Goal: Communication & Community: Connect with others

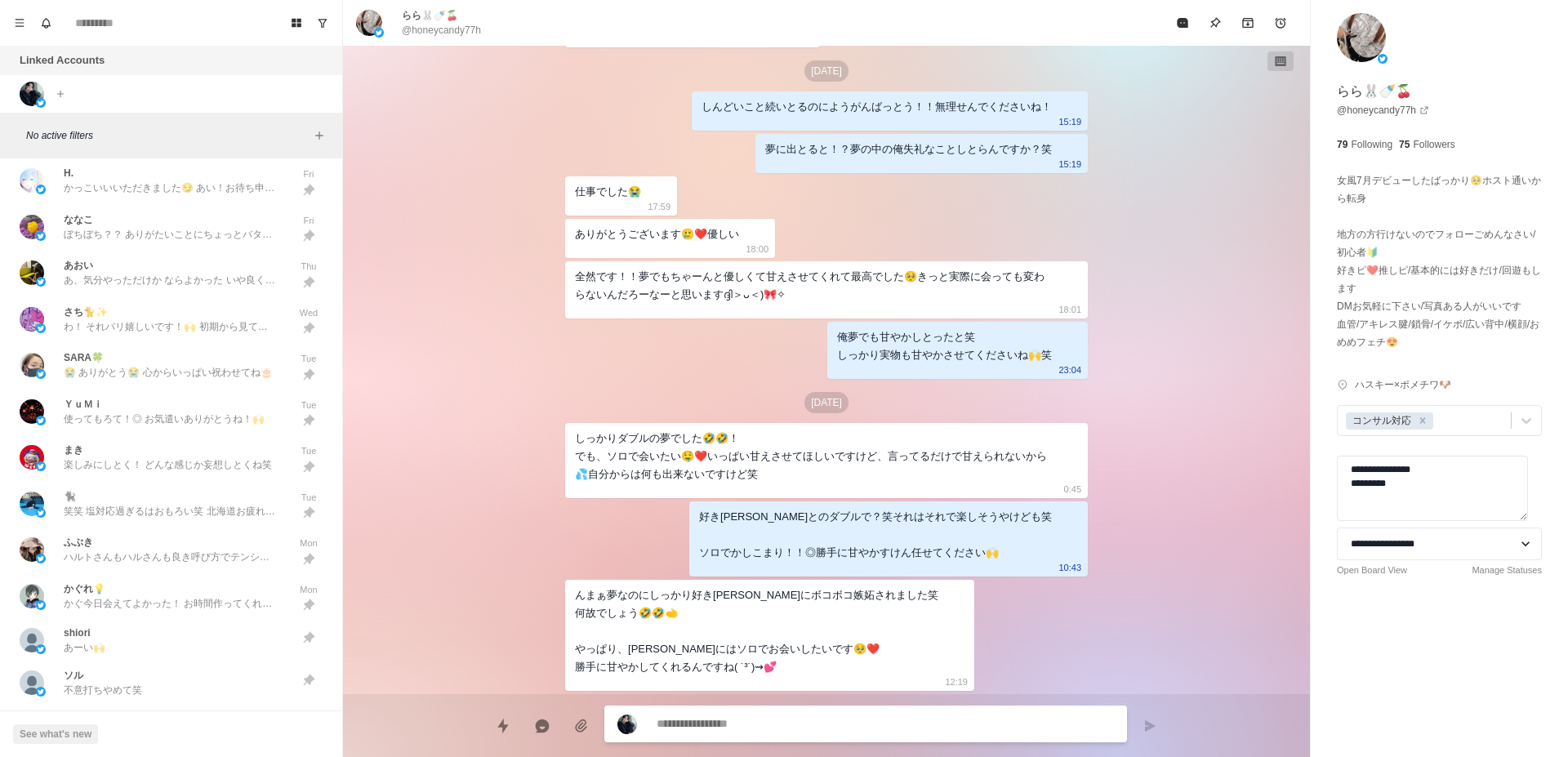
scroll to position [926, 0]
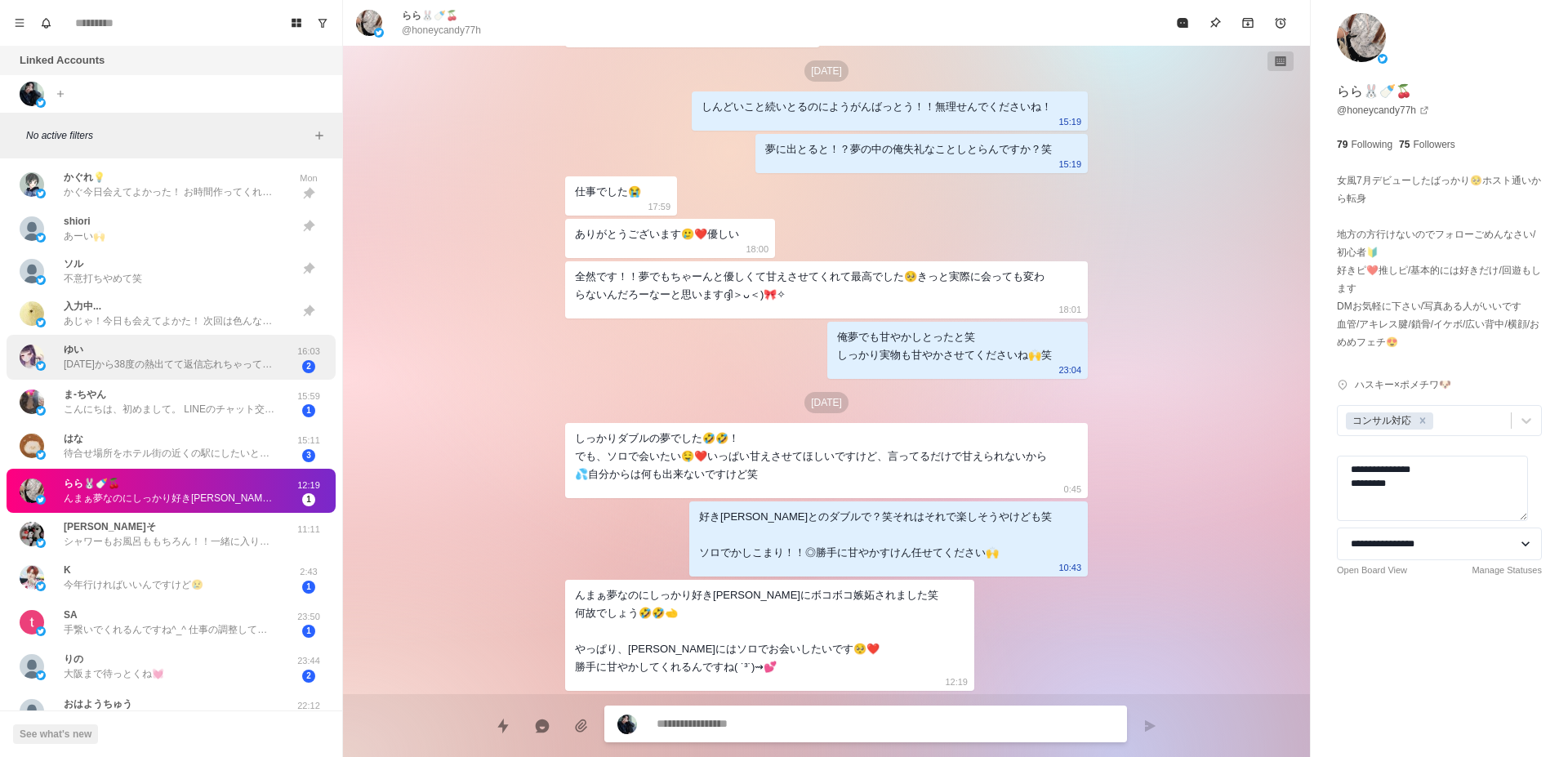
click at [227, 360] on p "[DATE]から38度の熱出てて返信忘れちゃってた😭" at bounding box center [169, 364] width 213 height 14
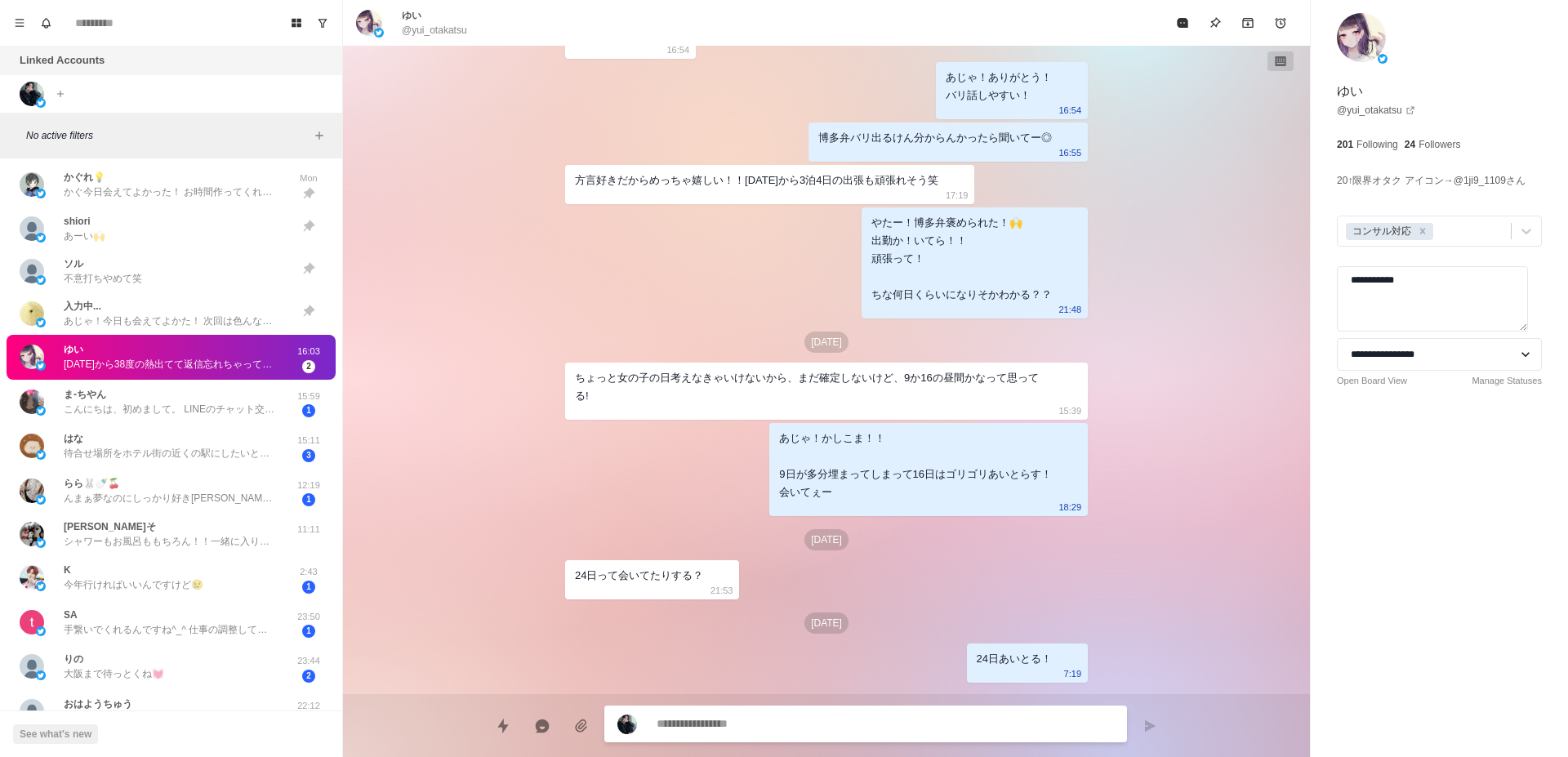
scroll to position [2521, 0]
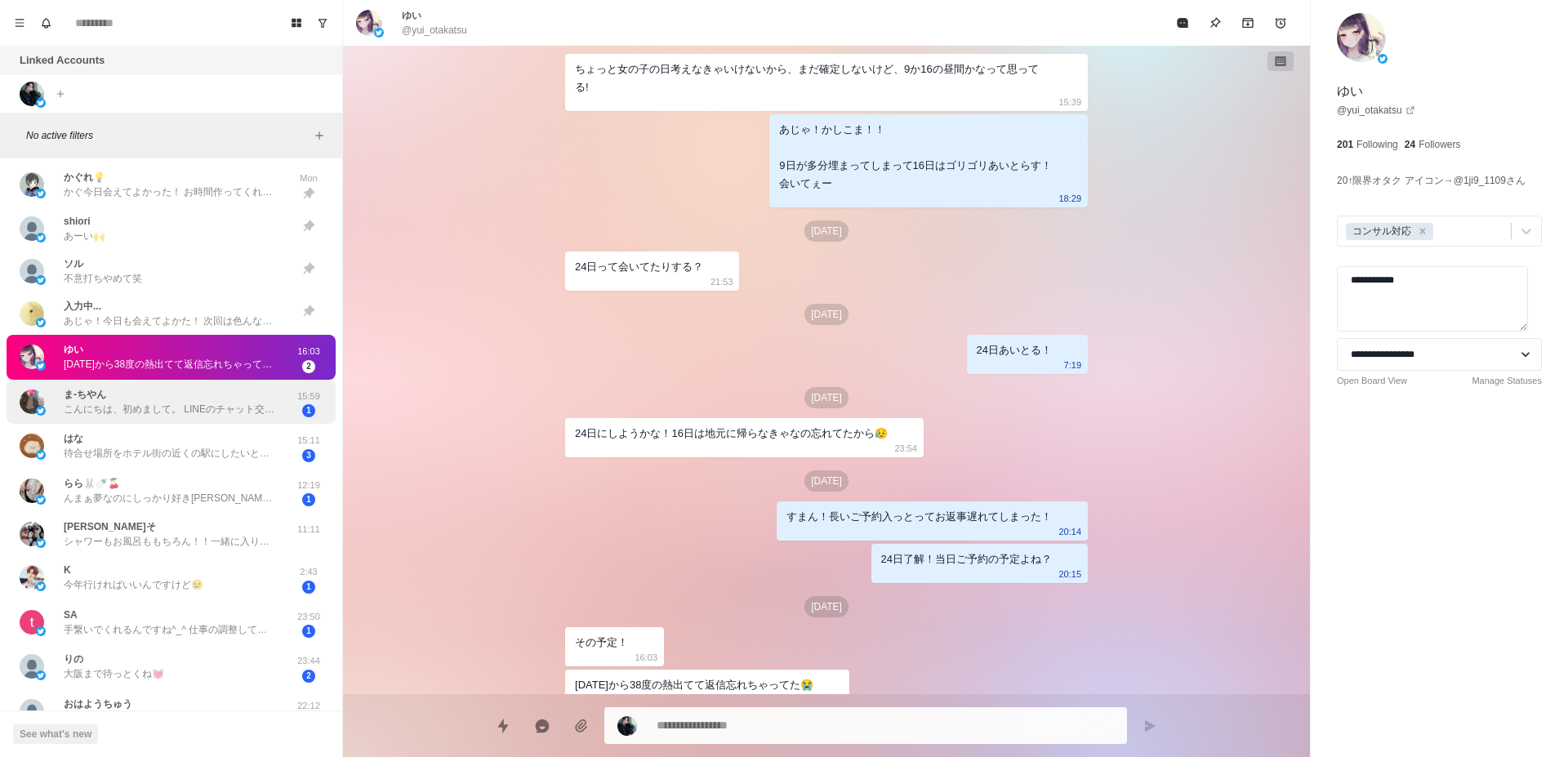
click at [164, 398] on div "ま-ちやん こんにちは、初めまして。 LINEのチャット交換できますか？ [URL][DOMAIN_NAME]" at bounding box center [169, 402] width 213 height 29
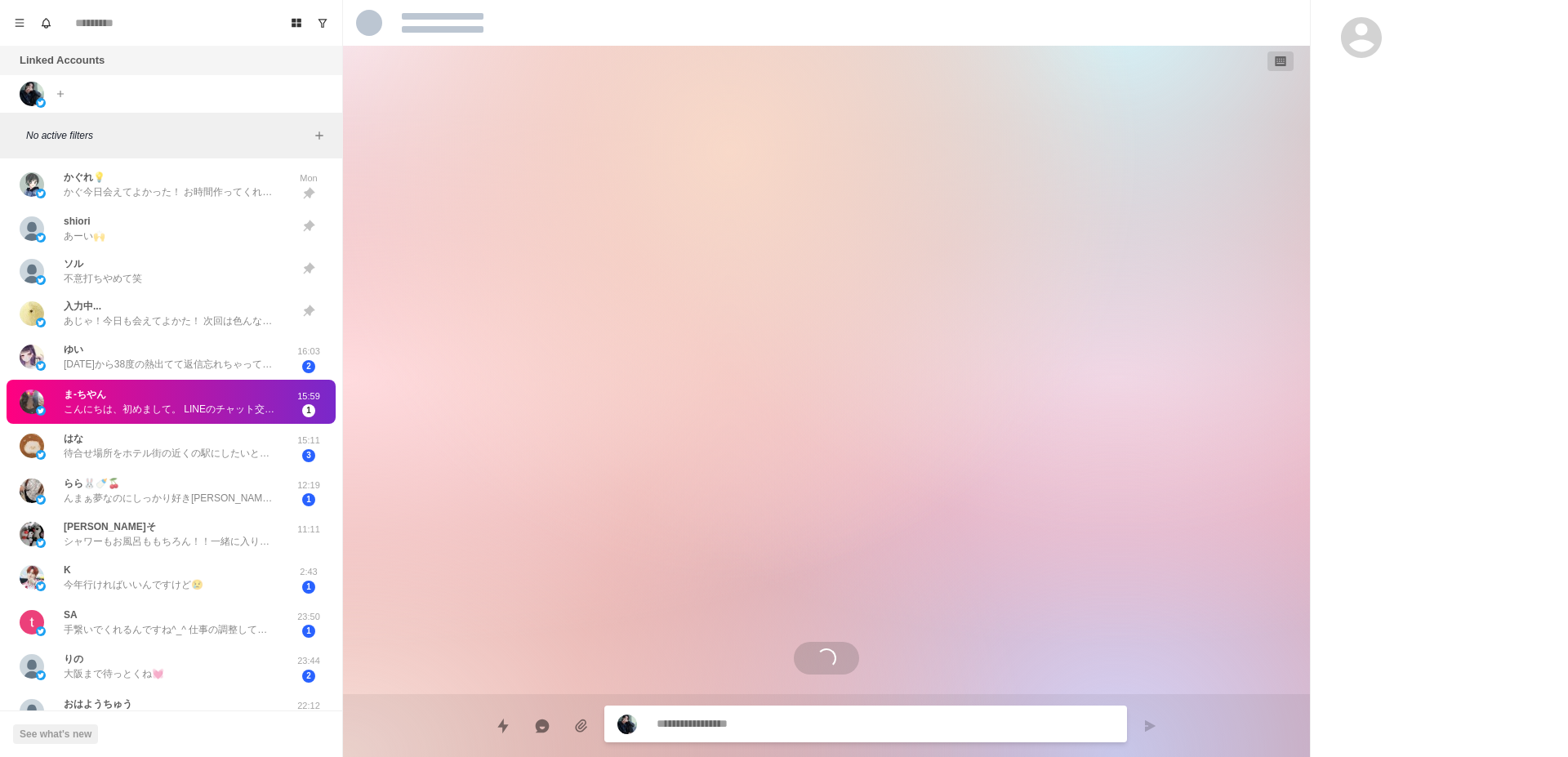
scroll to position [0, 0]
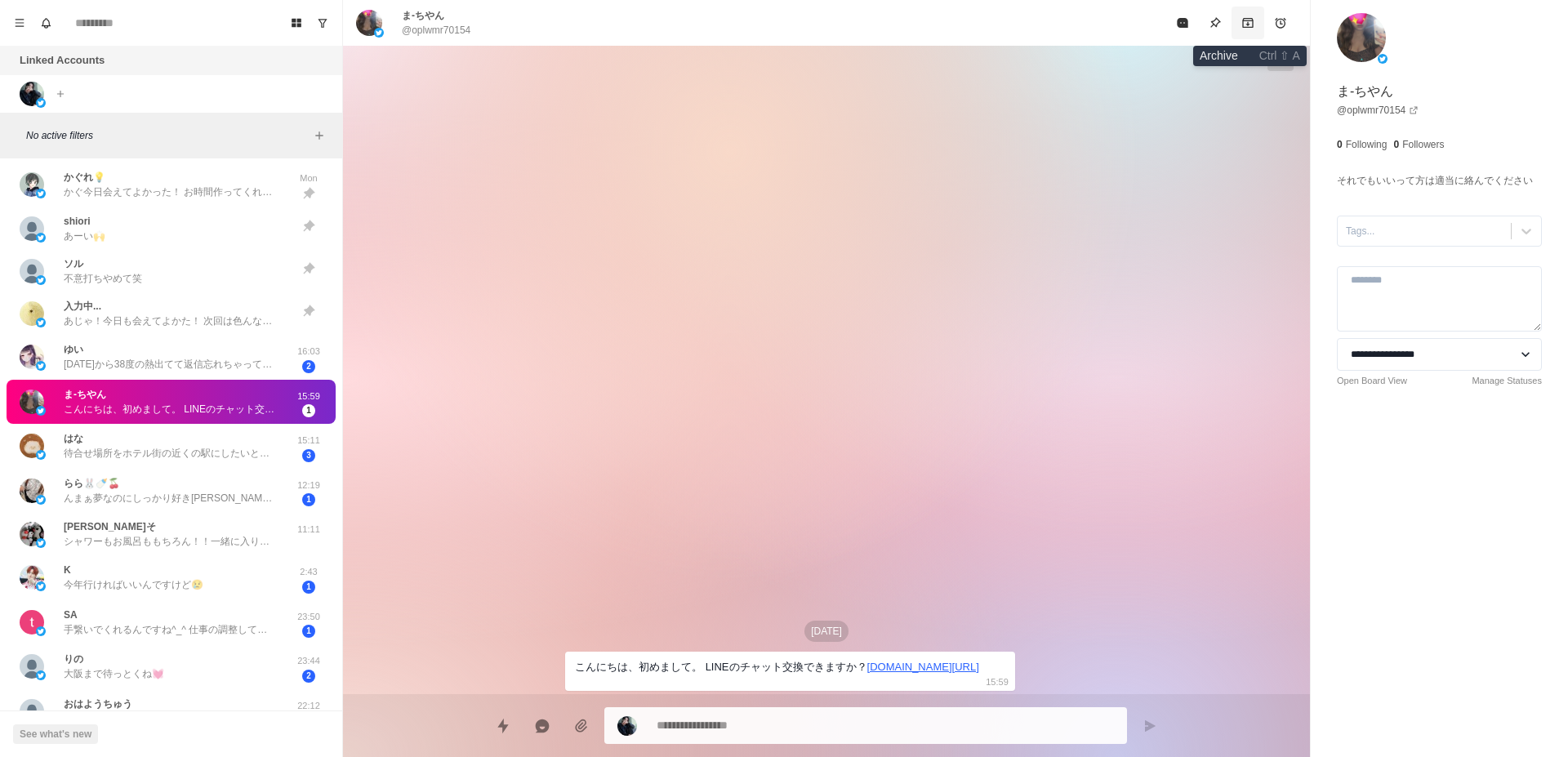
click at [1247, 24] on icon "Archive" at bounding box center [1248, 23] width 13 height 13
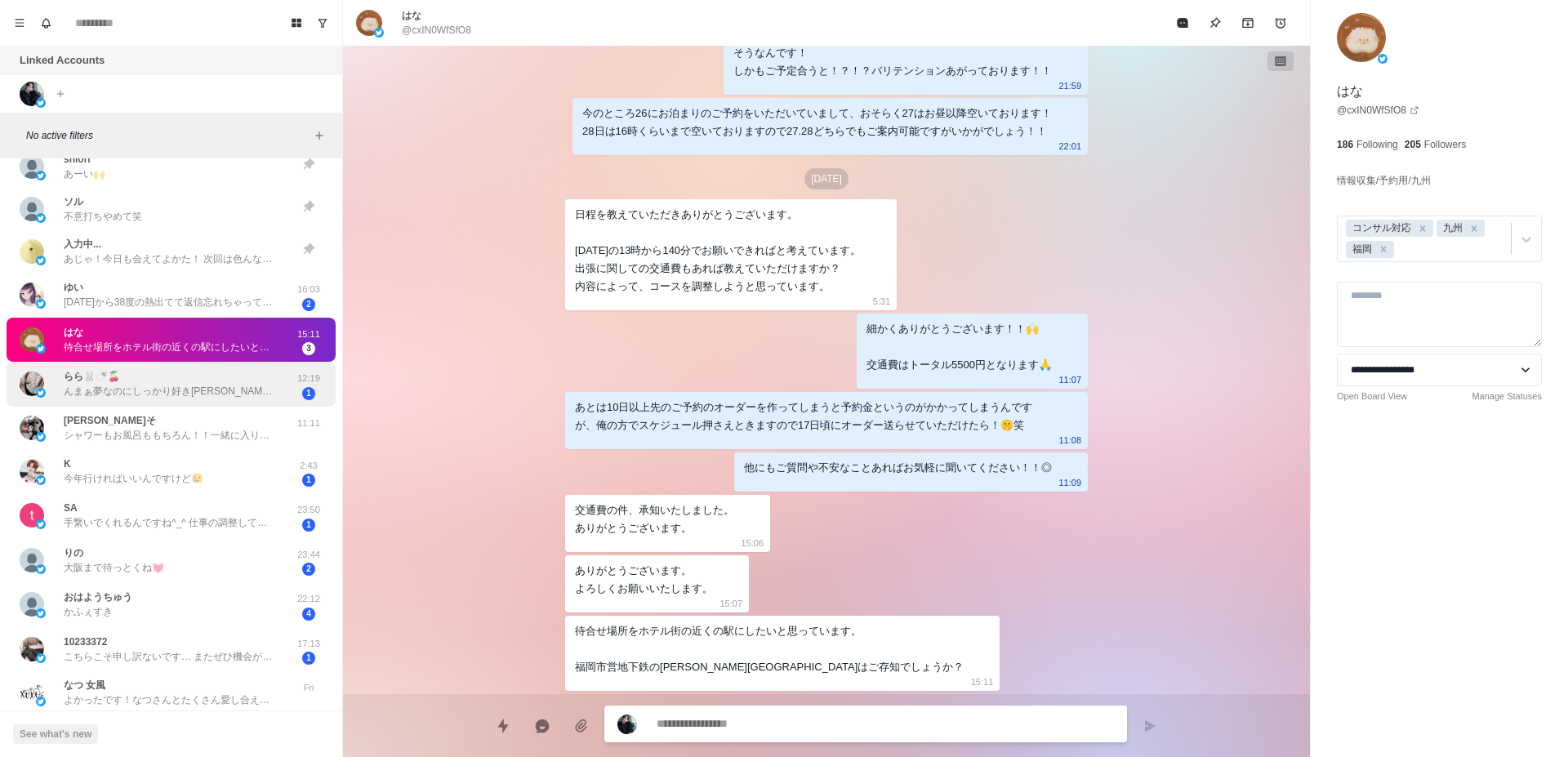
scroll to position [1030, 0]
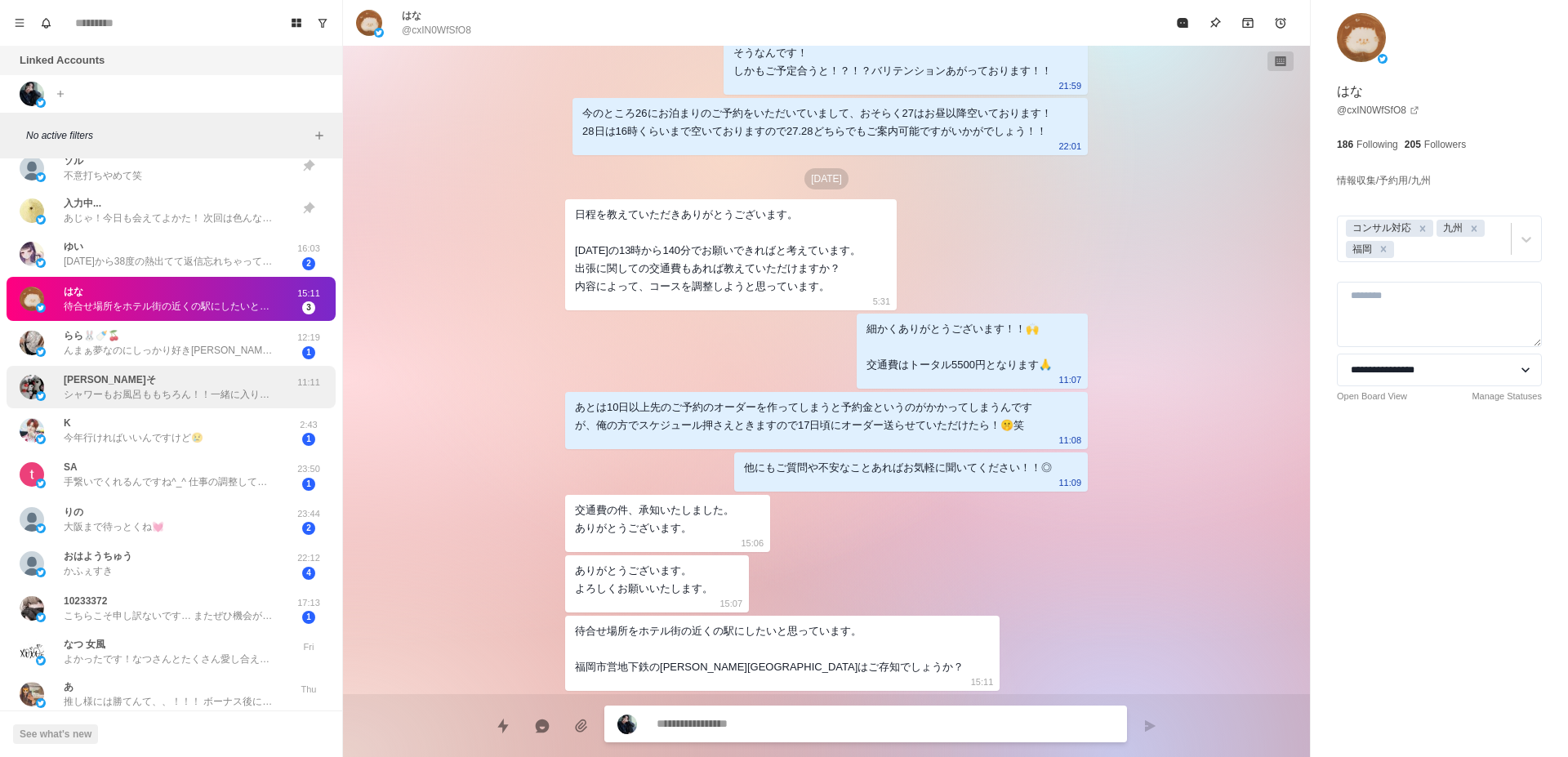
click at [257, 397] on p "シャワーもお風呂ももちろん！！一緒に入りましょう！！" at bounding box center [169, 395] width 213 height 14
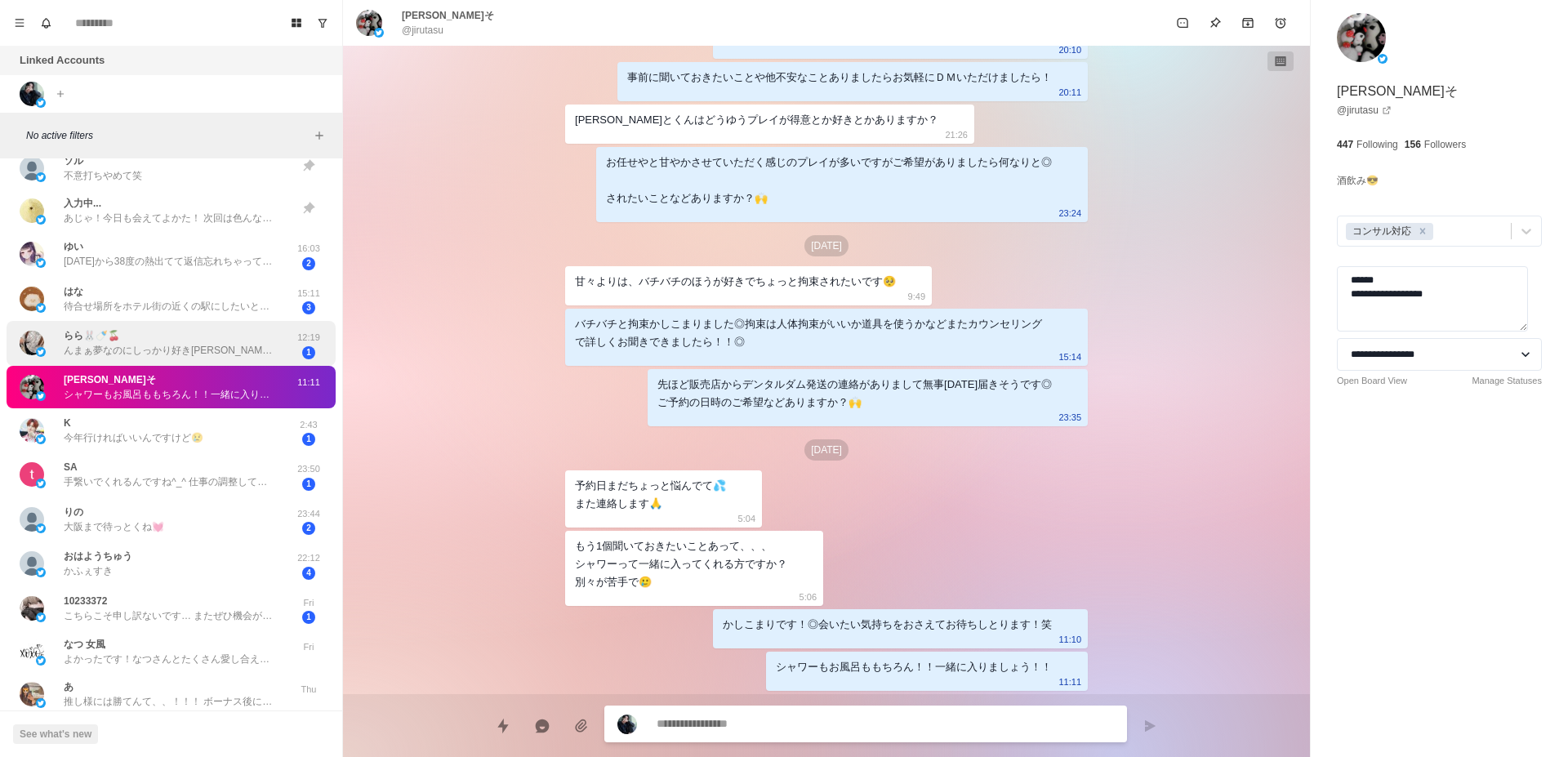
click at [101, 339] on p "らら🐰🍼🍒" at bounding box center [91, 336] width 56 height 14
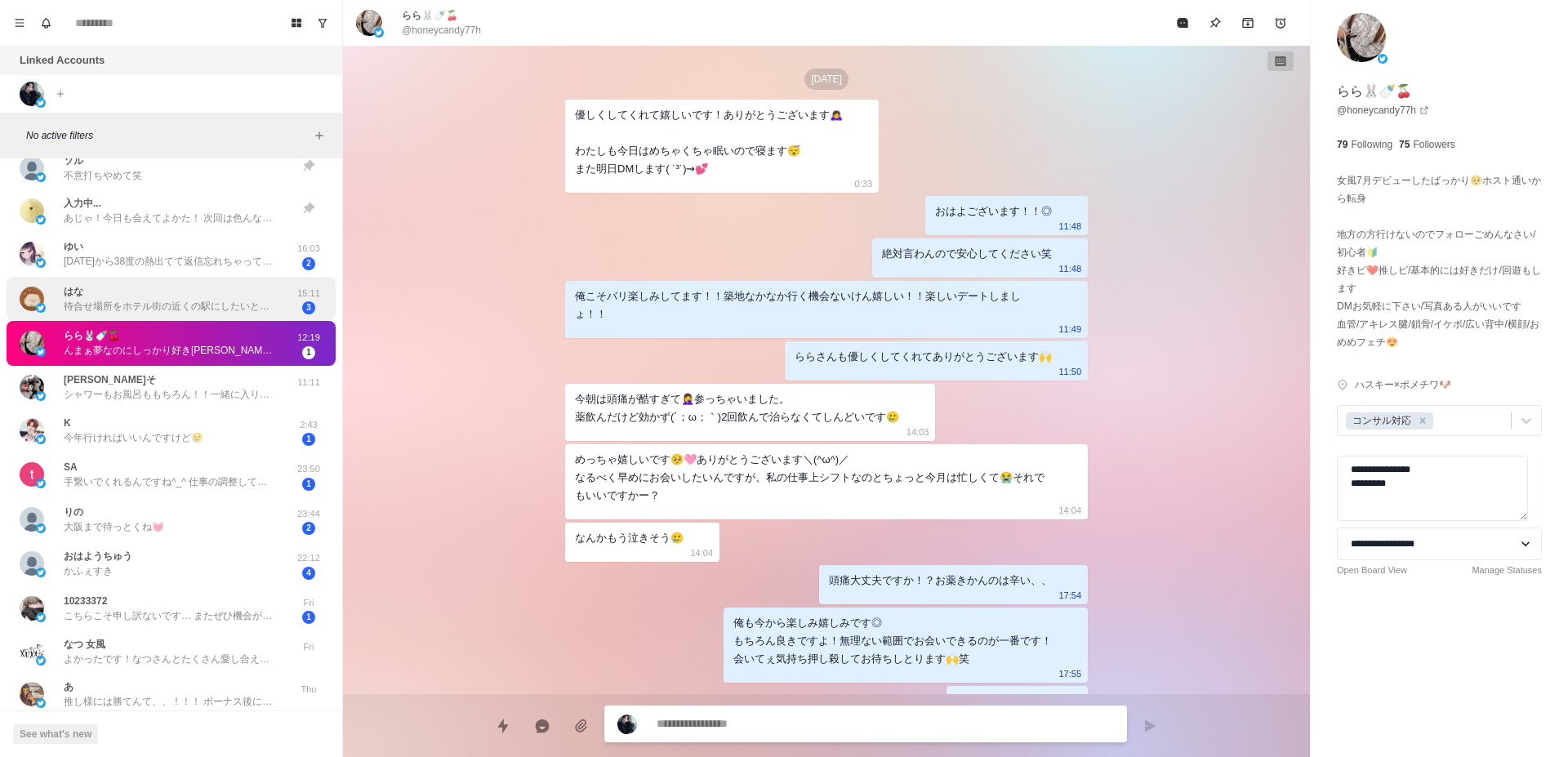
scroll to position [2304, 0]
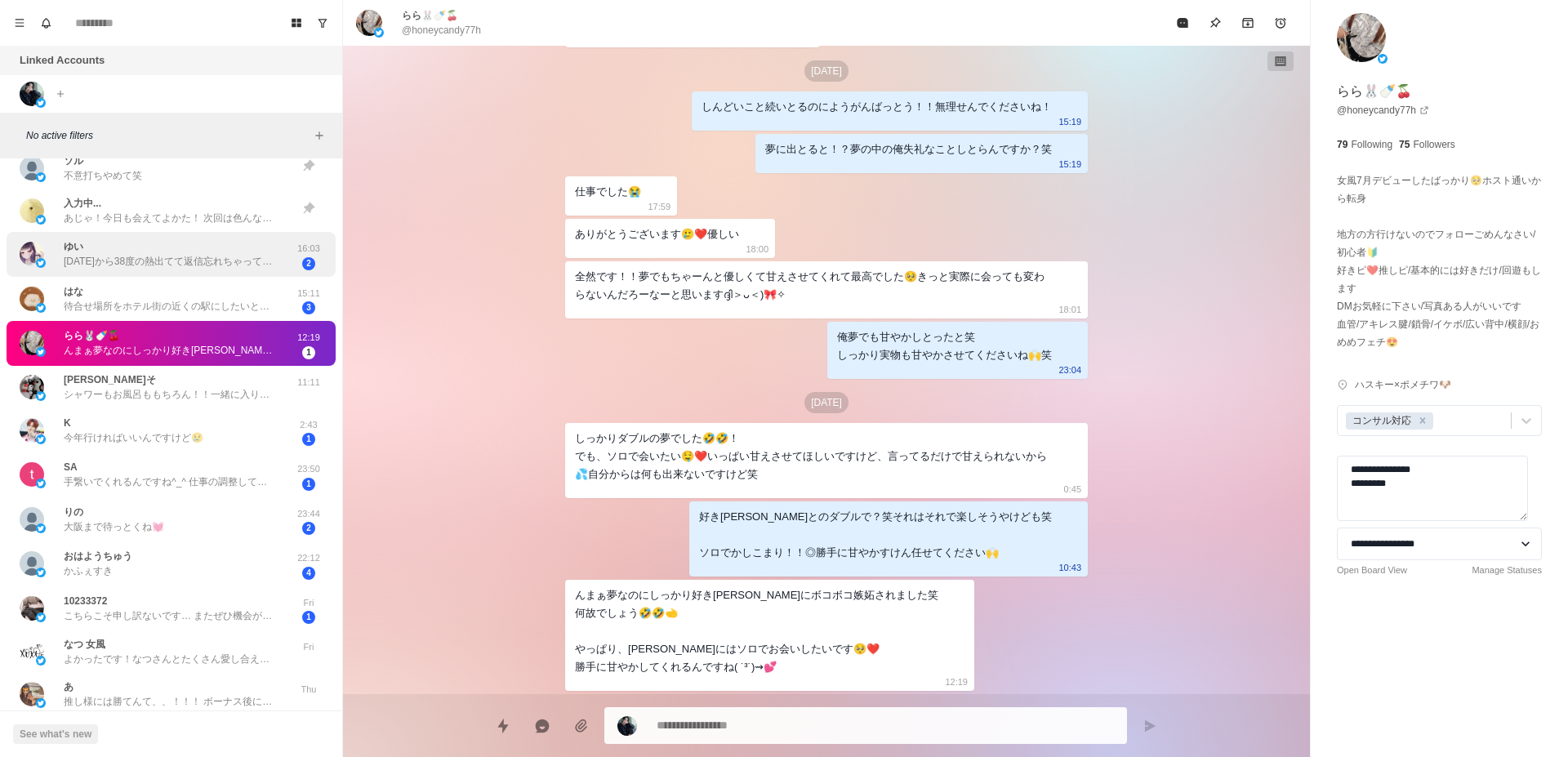
click at [148, 246] on div "ゆい [DATE]から38度の熱出てて返信忘れちゃってた😭" at bounding box center [169, 254] width 213 height 29
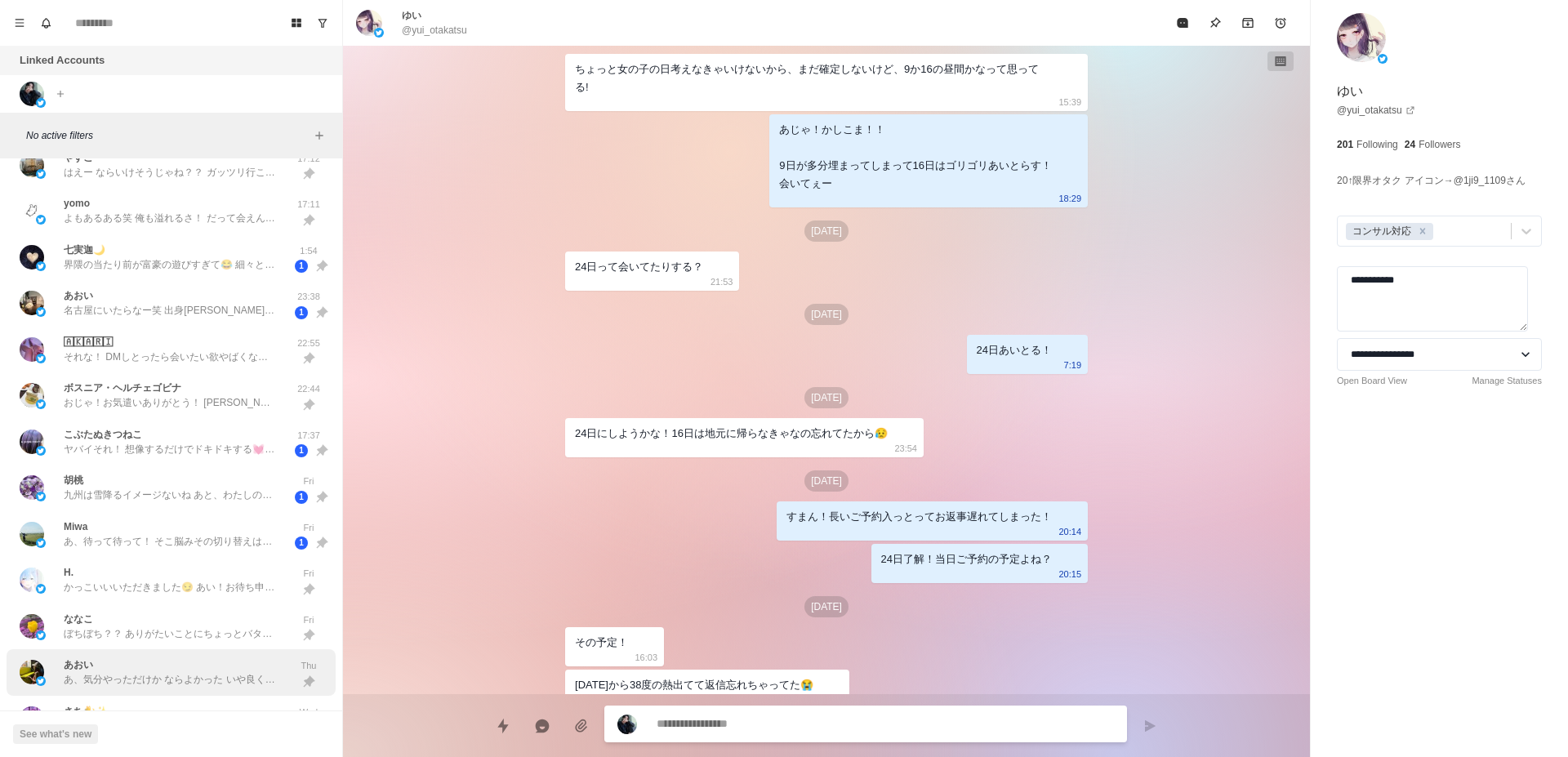
scroll to position [0, 0]
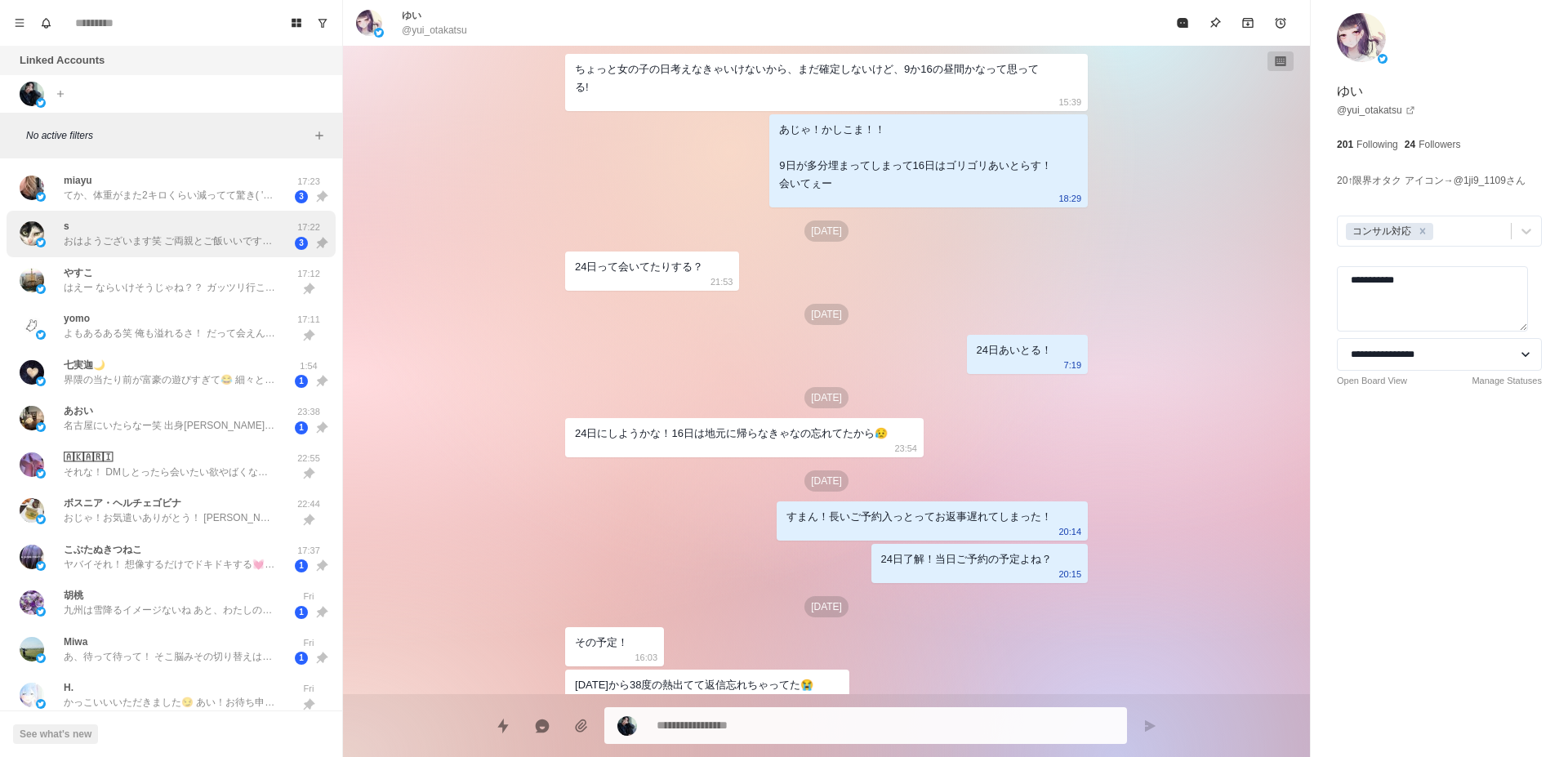
click at [150, 248] on p "おはようございます笑 ご両親とご飯いいですね✨行ってらっしゃい☺️" at bounding box center [169, 241] width 213 height 14
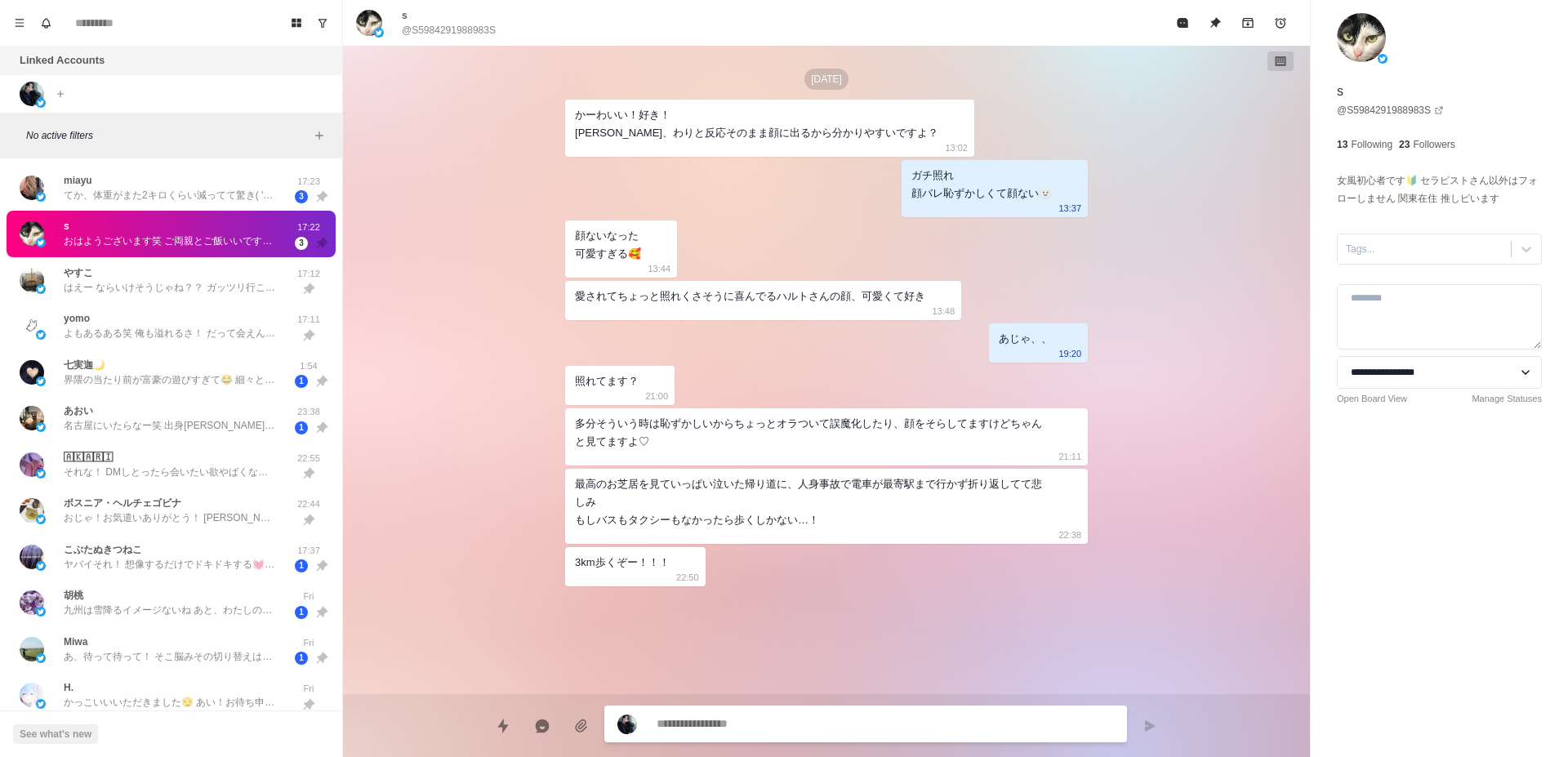
scroll to position [2262, 0]
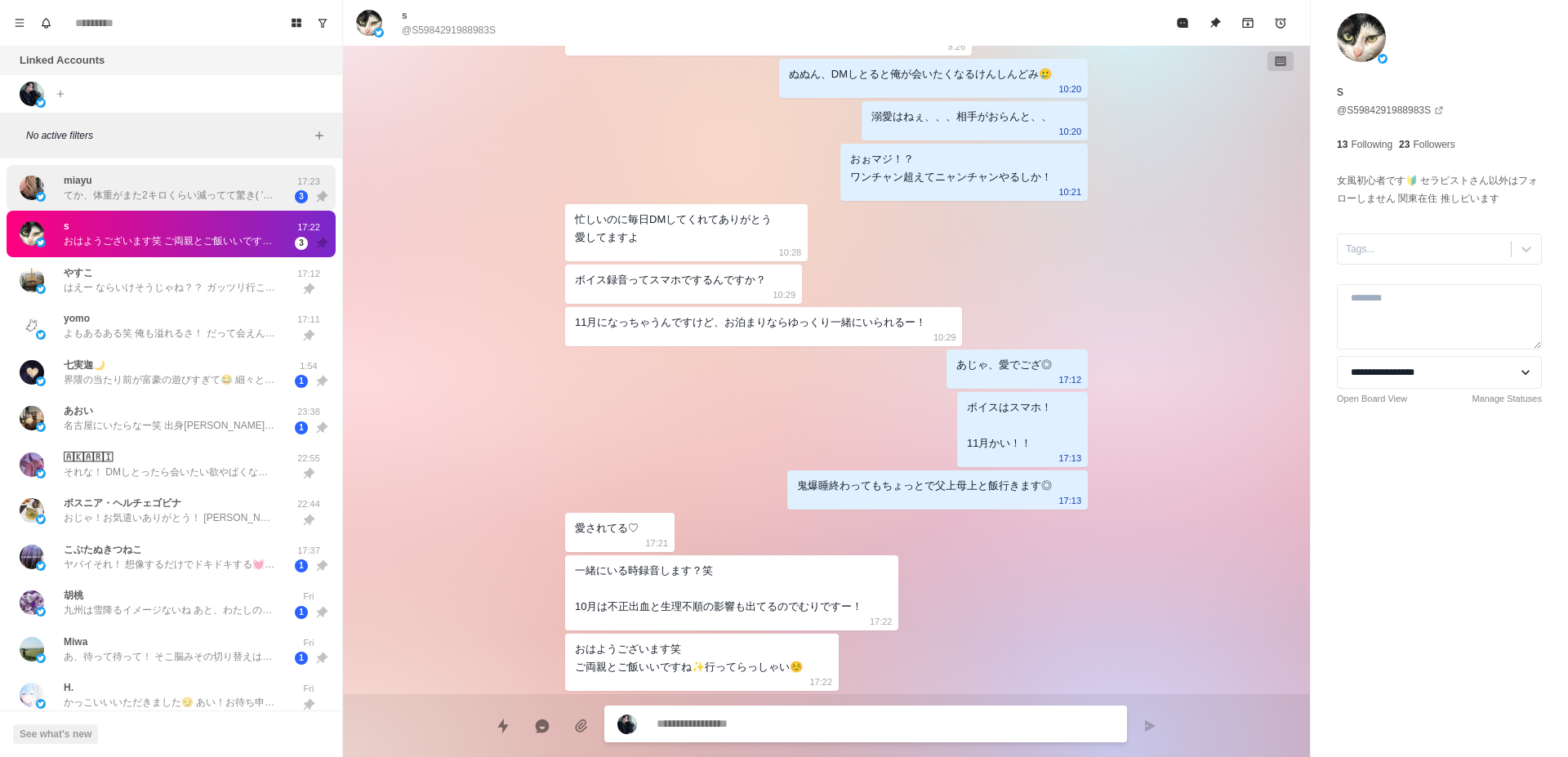
click at [102, 193] on p "てか、体重がまた2キロくらい減ってて驚き( '꒳' )笑 食べてるのにどーしてなの😶‍🌫️" at bounding box center [169, 196] width 213 height 14
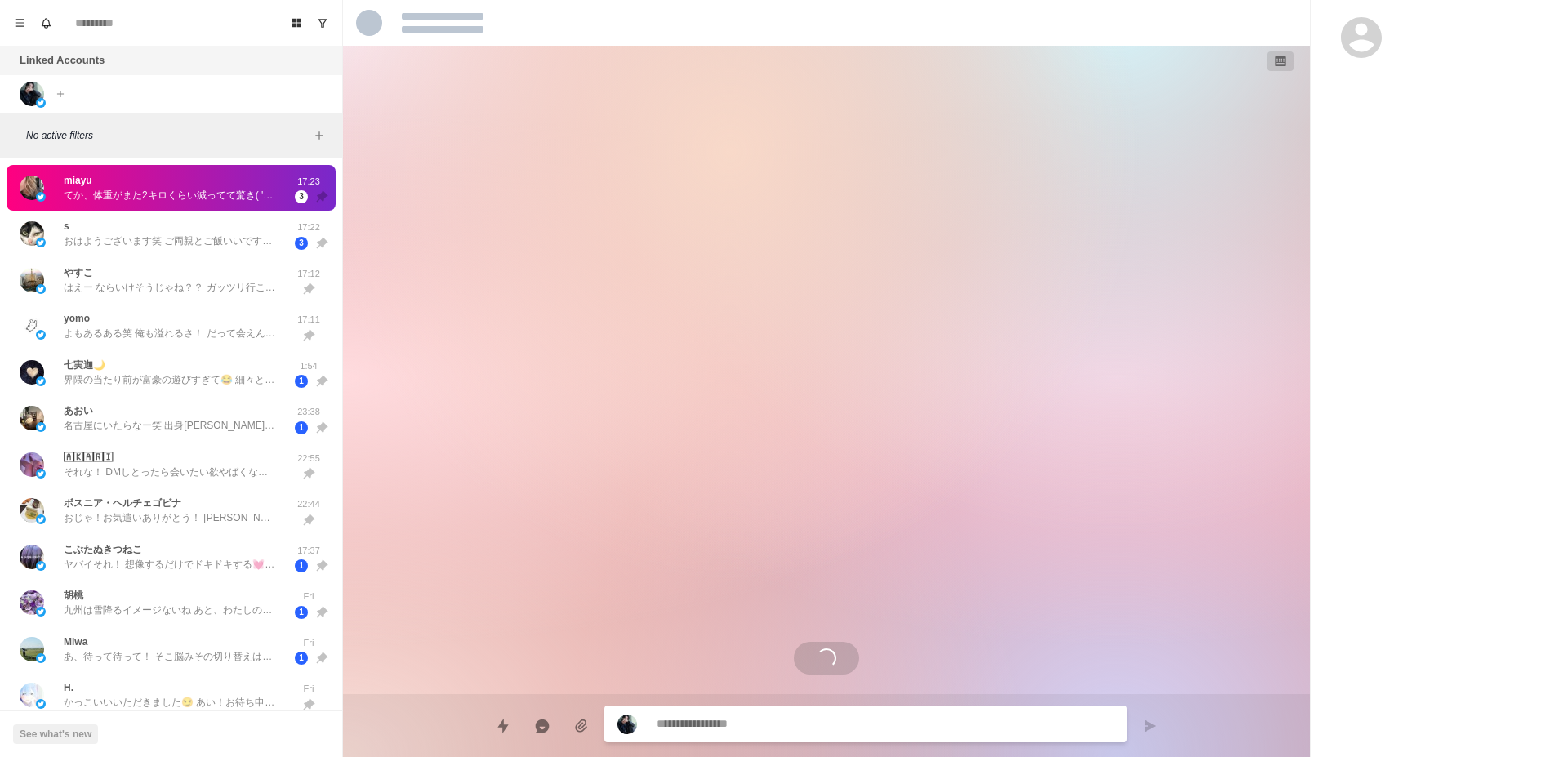
scroll to position [2826, 0]
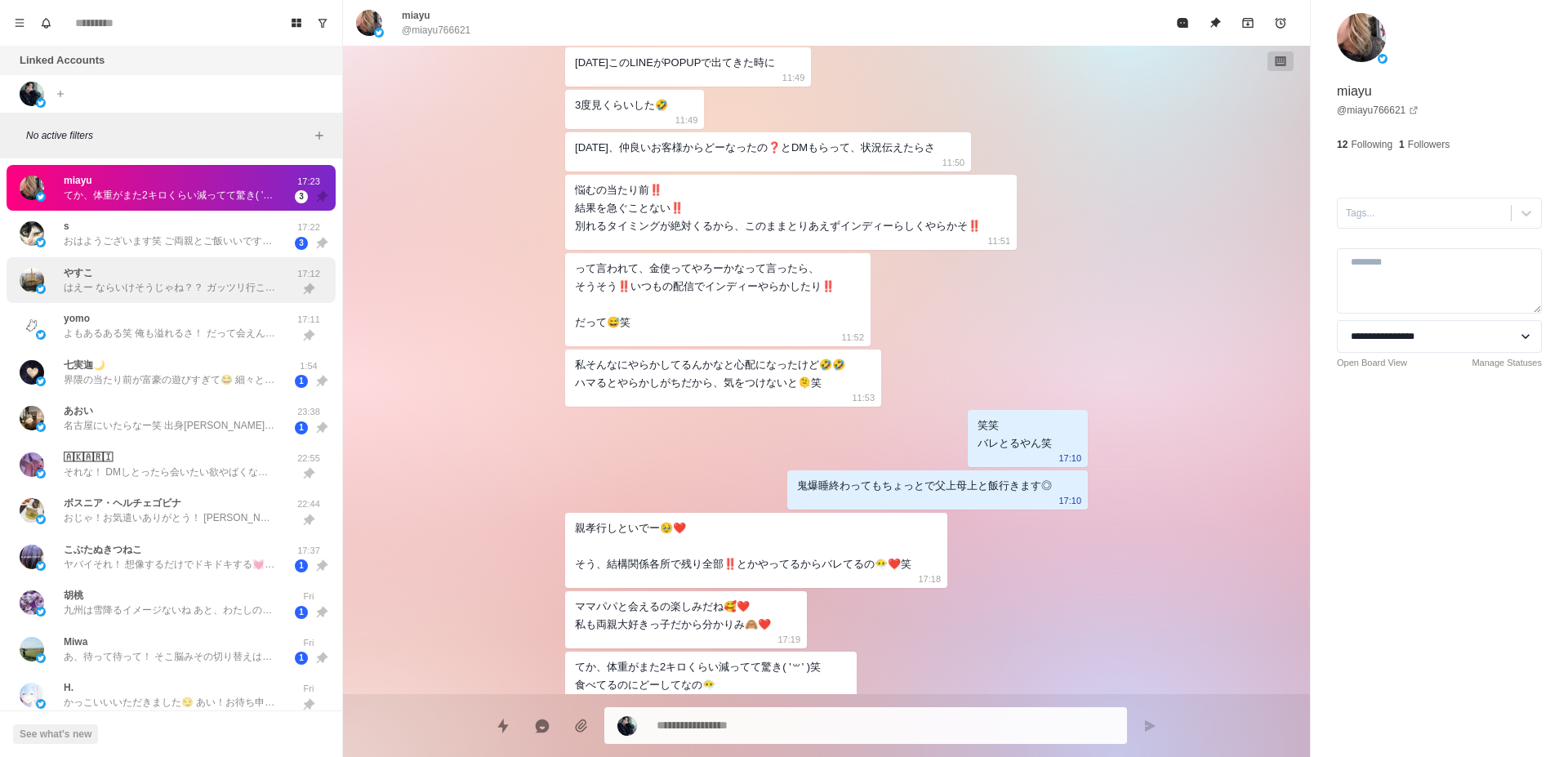
click at [246, 301] on div "やすこ はえー ならいけそうじゃね？？ ガッツリ行こうぜ！！ あい！結果待ち！ いつ結果出ると？ 鬼爆睡終わってもちょっとで父上母上と飯行きます◎ 17:12" at bounding box center [171, 280] width 330 height 46
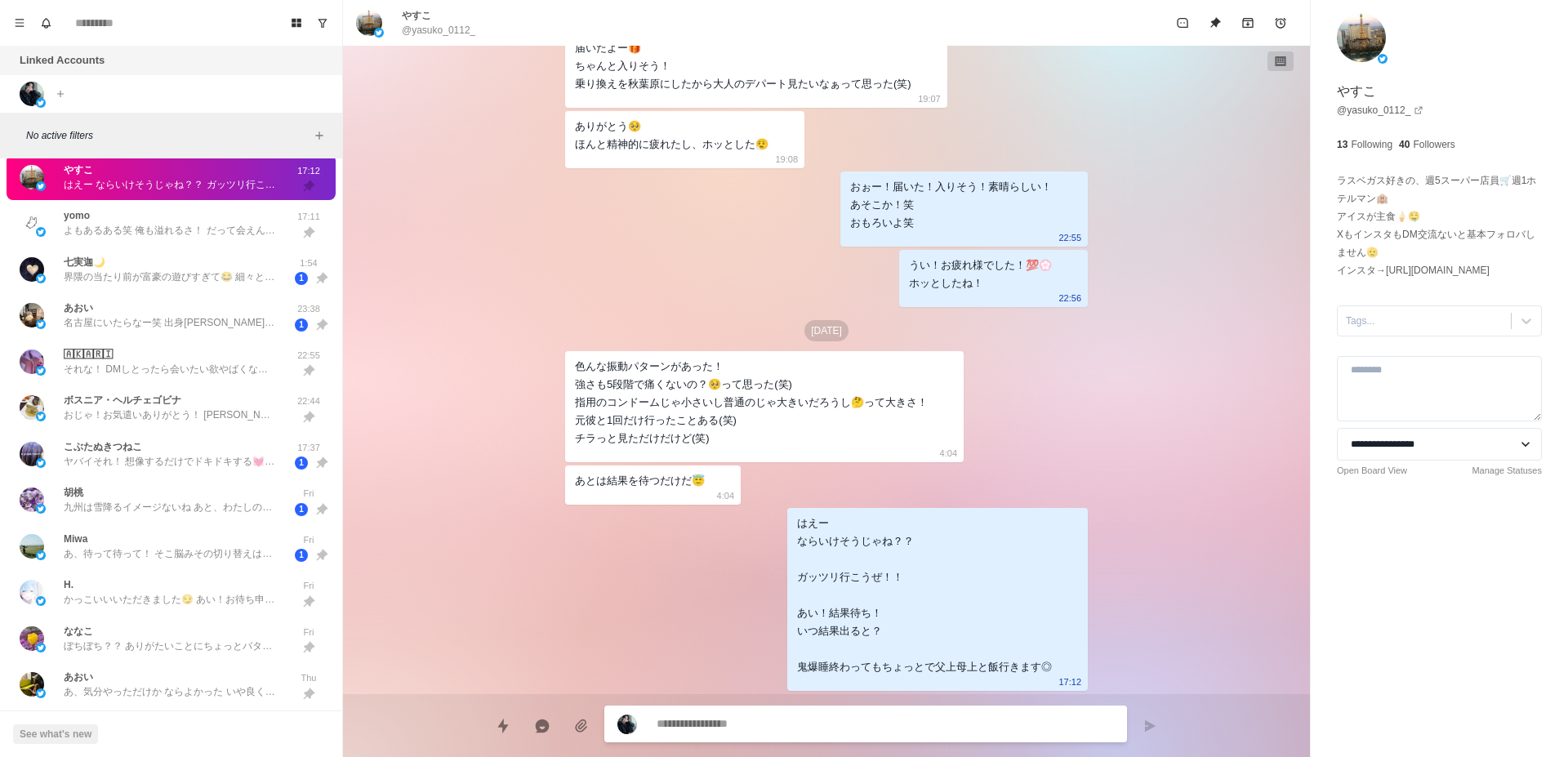
scroll to position [206, 0]
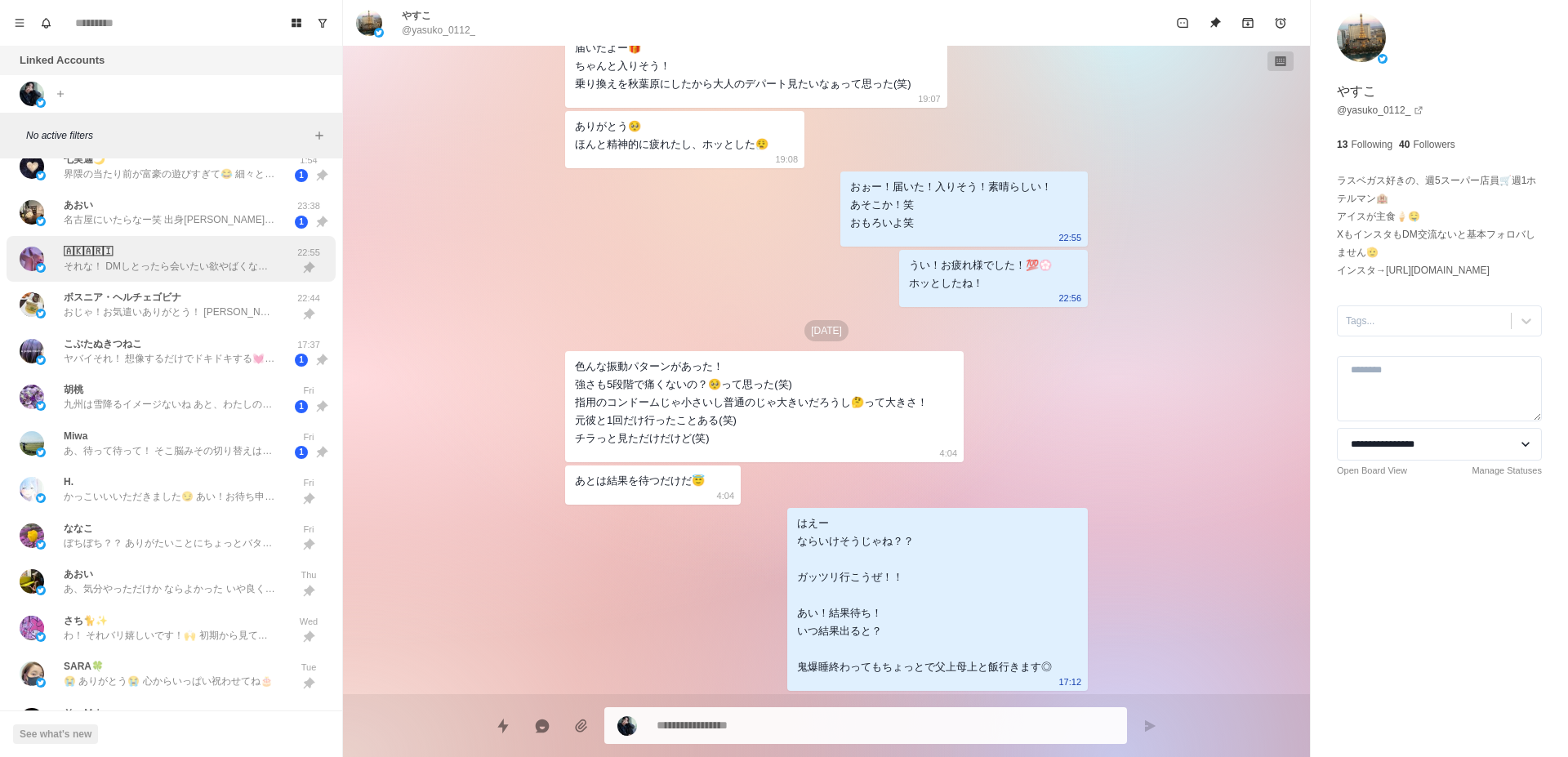
click at [232, 276] on div "🄰🄺🄰🅁🄸 それな！ DMしとったら会いたい欲やばくなるて！ おじゃ！ありがとう！ 笑笑 面倒くさいウォンナちょっとおもろい笑 俺も2回なのに会いたくなっとる…" at bounding box center [171, 259] width 330 height 46
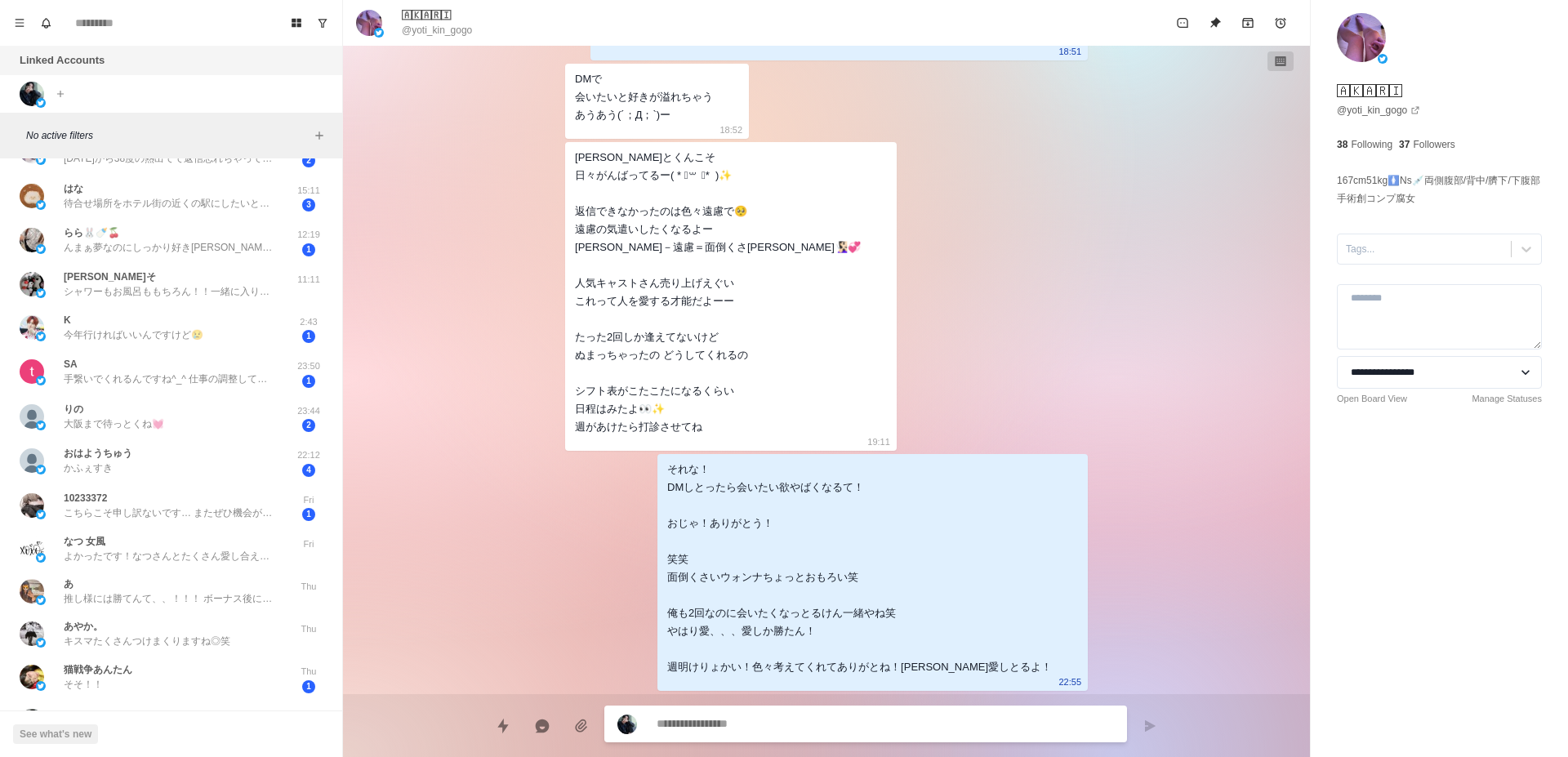
scroll to position [1030, 0]
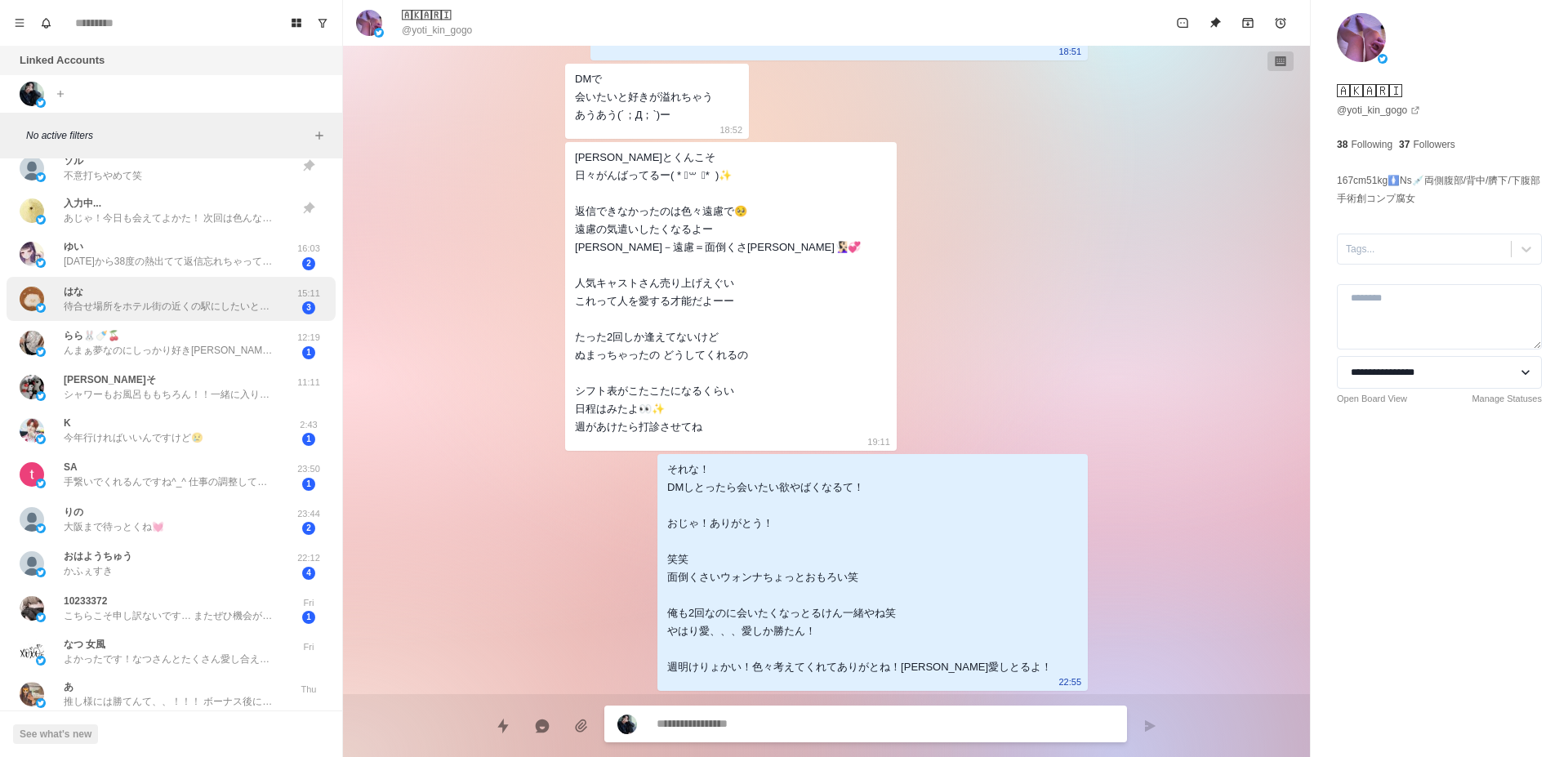
click at [255, 302] on p "待合せ場所をホテル街の近くの駅にしたいと思っています。 福岡市営地下鉄の[PERSON_NAME][GEOGRAPHIC_DATA]はご存知でしょうか？" at bounding box center [169, 306] width 213 height 14
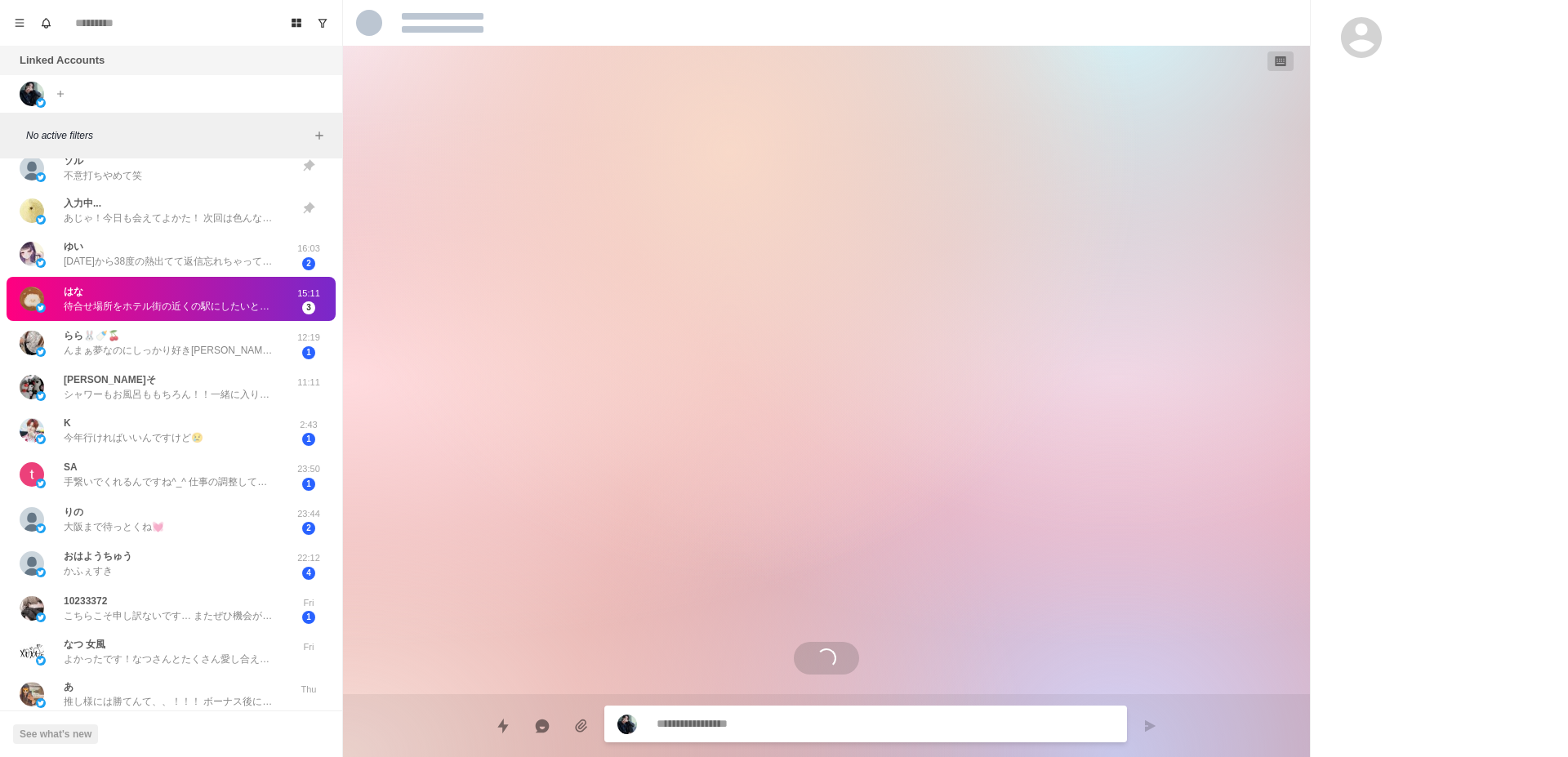
scroll to position [465, 0]
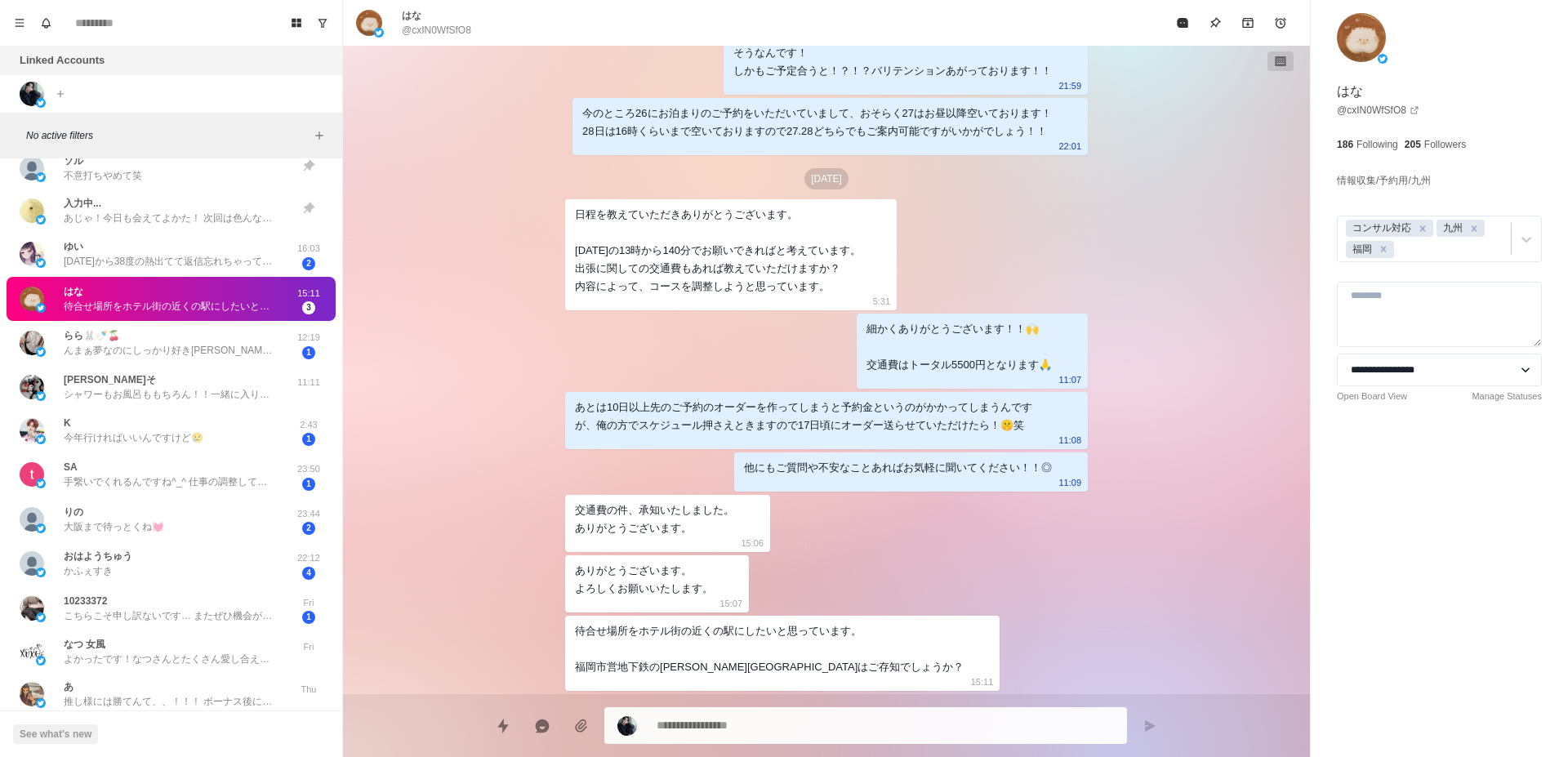
click at [1053, 232] on div "[DATE] はじめまして！ はなです🌸 ハルトさんが気になってDMさせていただきました。 わたしは福岡在住なのですが、こちらに出張をされることはありますでし…" at bounding box center [826, 137] width 522 height 1115
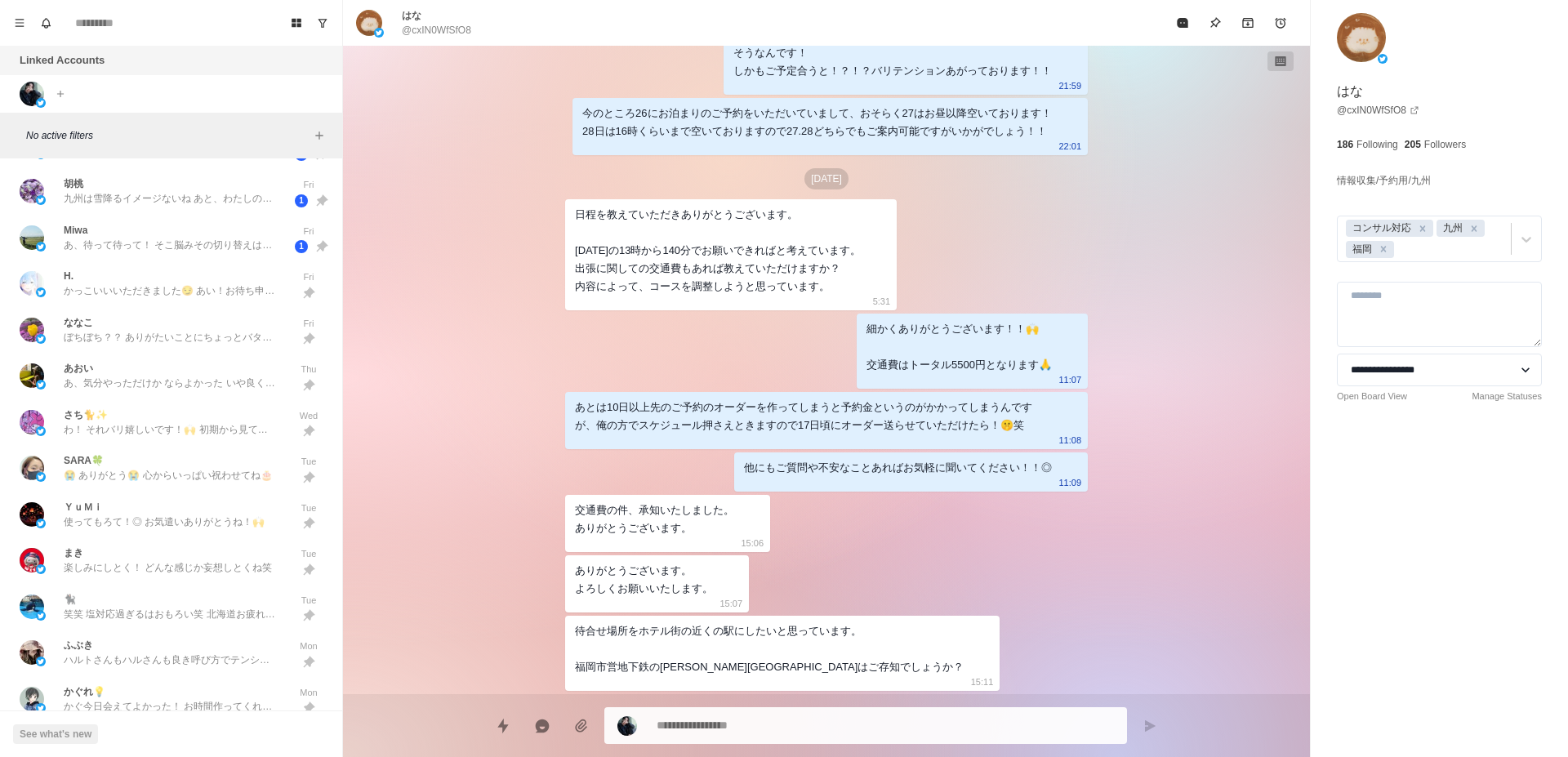
scroll to position [0, 0]
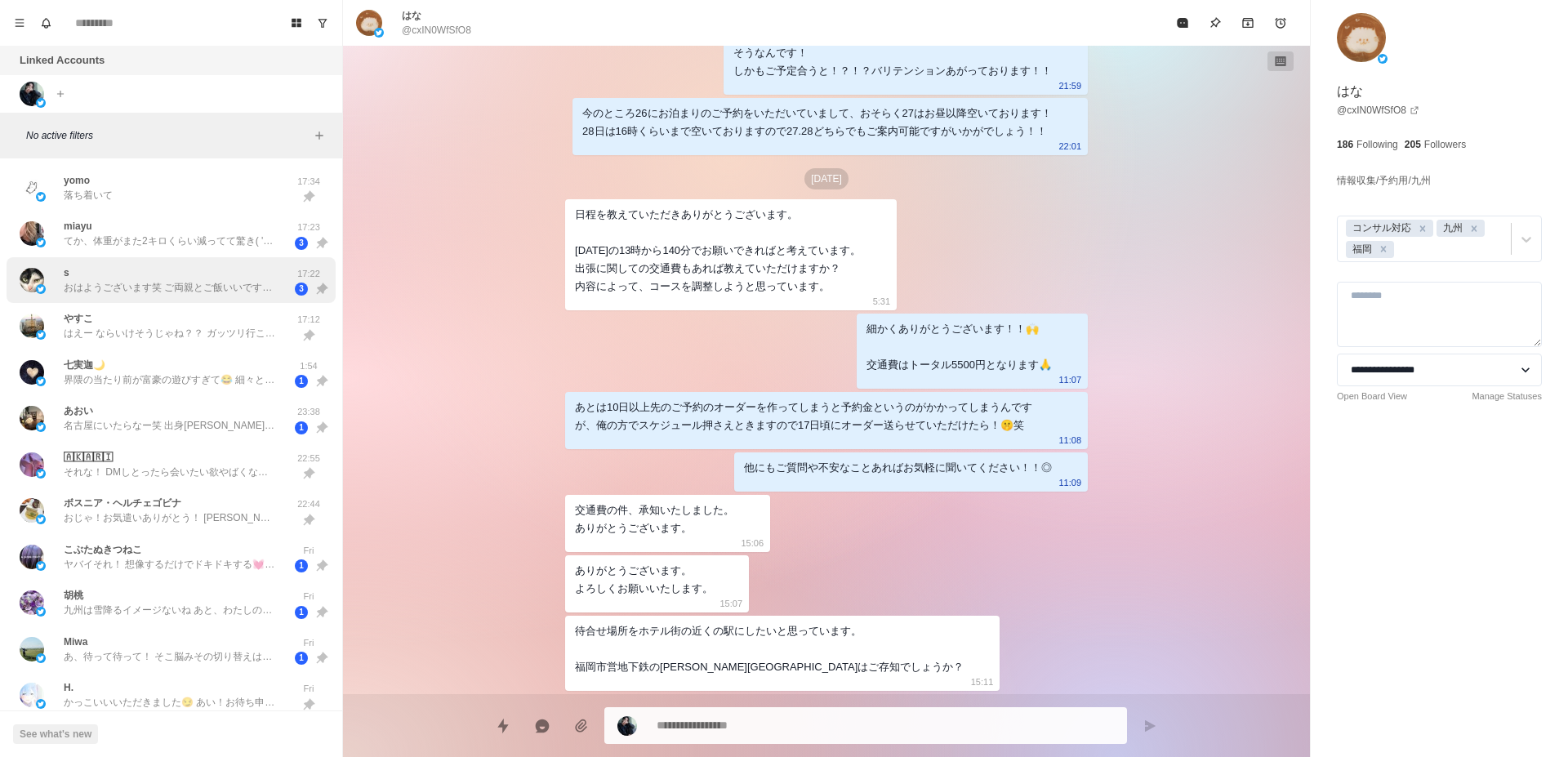
click at [213, 297] on div "s おはようございます笑 ご両親とご飯いいですね✨行ってらっしゃい☺️ 17:22 3" at bounding box center [171, 280] width 330 height 46
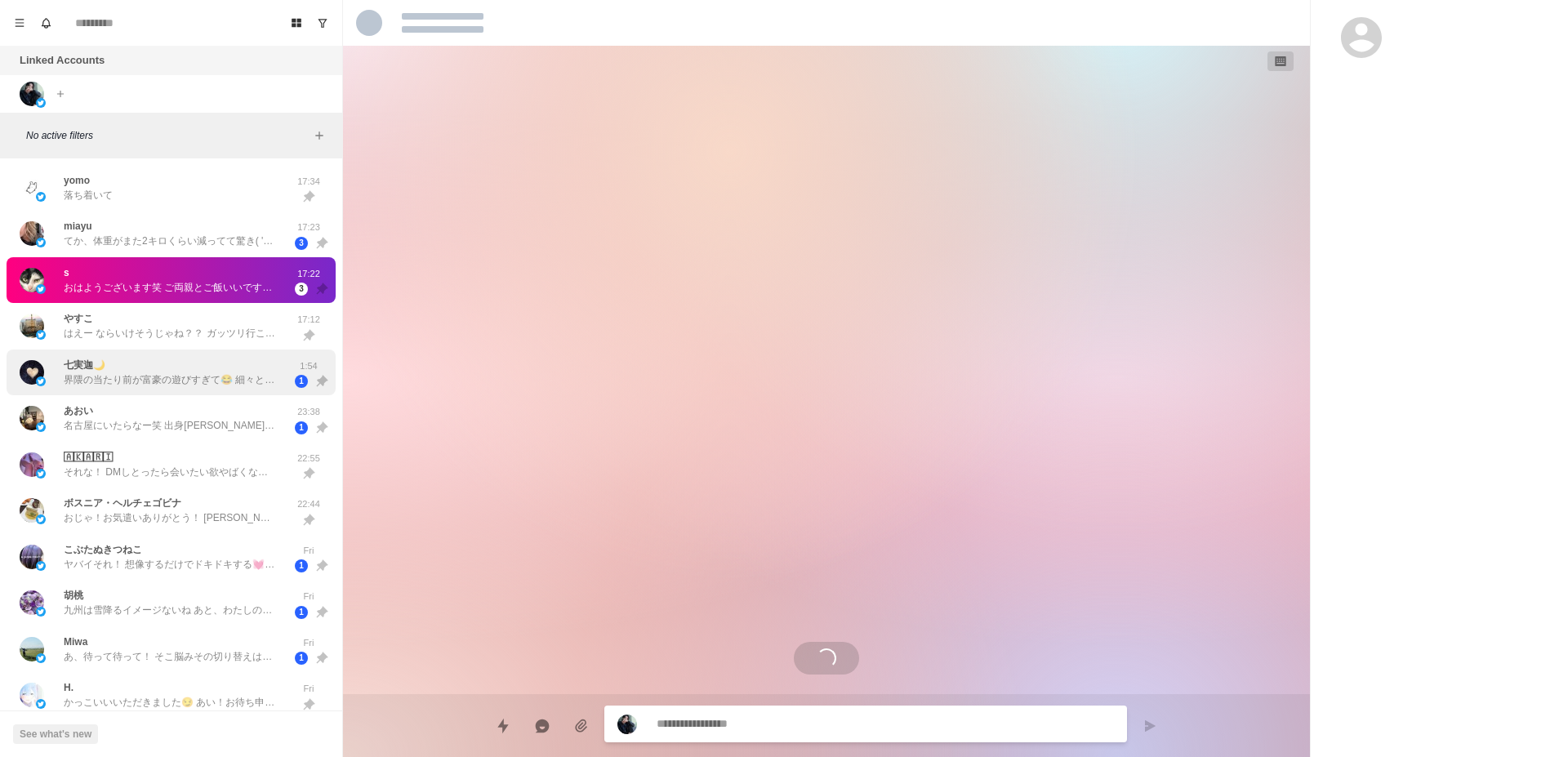
scroll to position [2262, 0]
click at [199, 387] on p "界隈の当たり前が富豪の遊びすぎて😂 細々と楽しむよ😊はやく出張おいでw" at bounding box center [169, 379] width 213 height 14
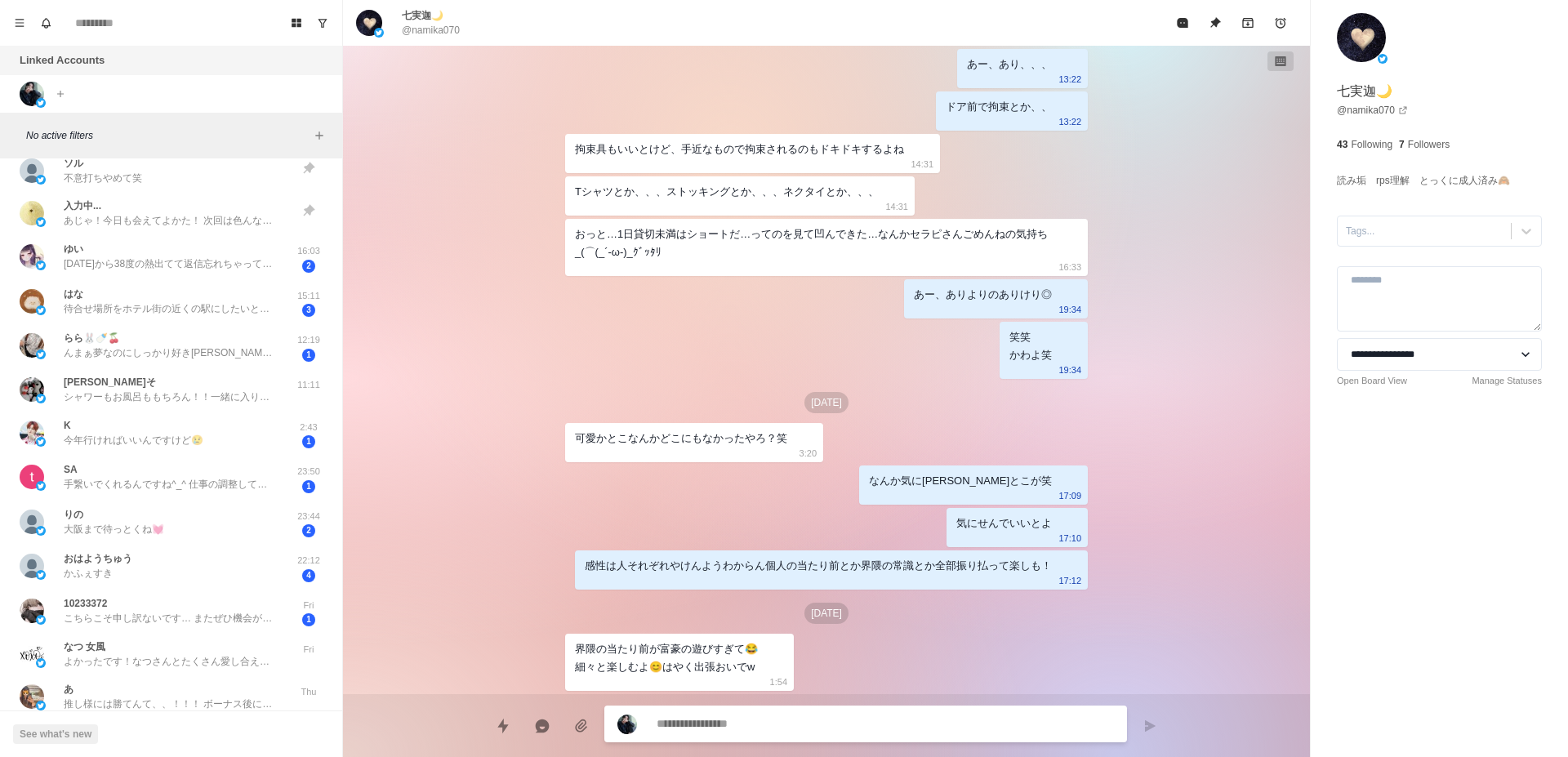
scroll to position [1030, 0]
click at [225, 292] on div "はな 待合せ場所をホテル街の近くの駅にしたいと思っています。 福岡市営地下鉄の[PERSON_NAME][GEOGRAPHIC_DATA]はご存知でしょうか？" at bounding box center [169, 299] width 213 height 29
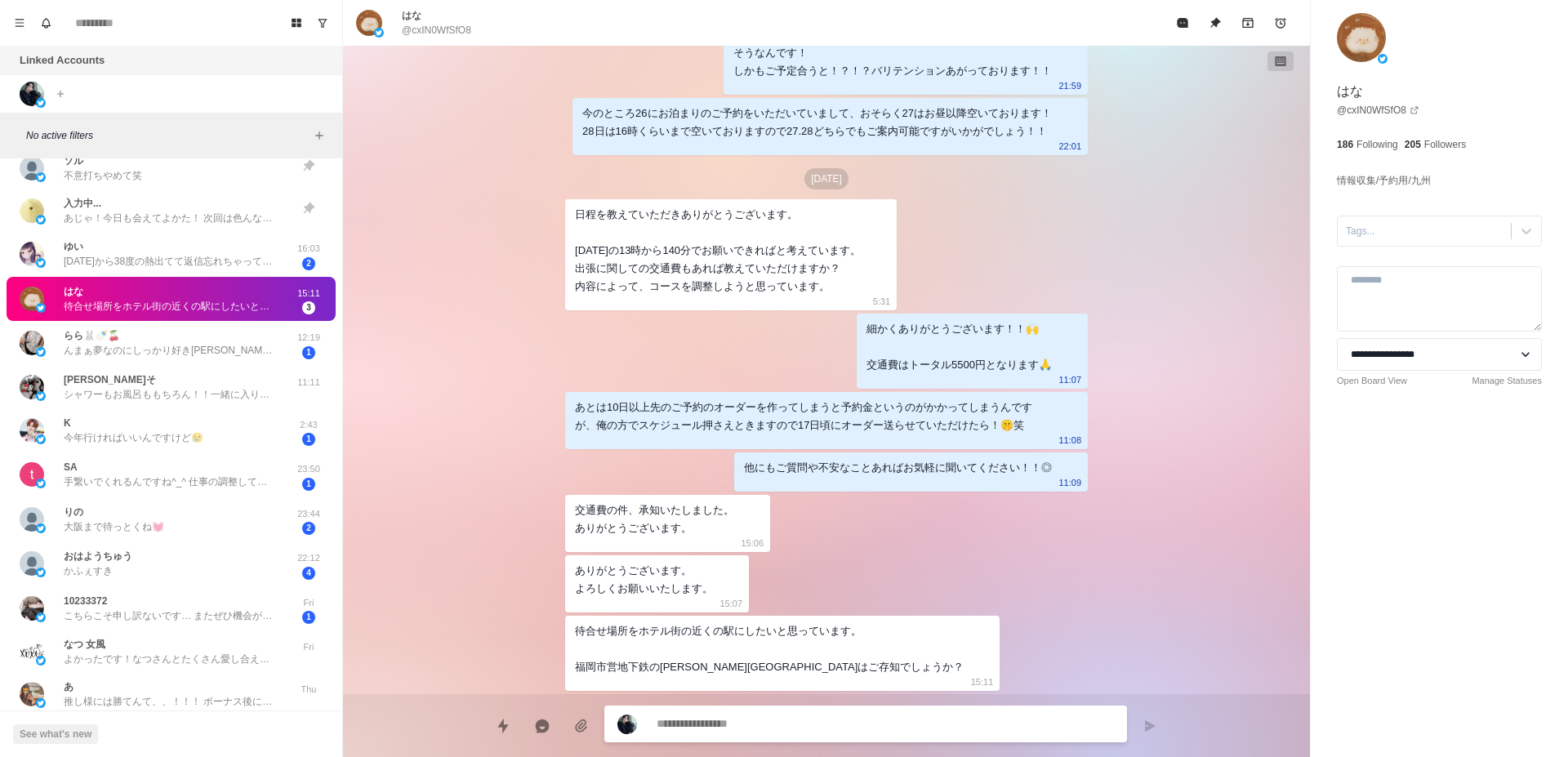
scroll to position [465, 0]
drag, startPoint x: 655, startPoint y: 665, endPoint x: 693, endPoint y: 667, distance: 38.1
click at [693, 667] on div "待合せ場所をホテル街の近くの駅にしたいと思っています。 福岡市営地下鉄の[PERSON_NAME][GEOGRAPHIC_DATA]はご存知でしょうか？" at bounding box center [769, 650] width 388 height 54
copy div "[PERSON_NAME][GEOGRAPHIC_DATA]"
click at [1004, 576] on div "[DATE] はじめまして！ はなです🌸 ハルトさんが気になってDMさせていただきました。 わたしは福岡在住なのですが、こちらに出張をされることはありますでし…" at bounding box center [826, 137] width 522 height 1115
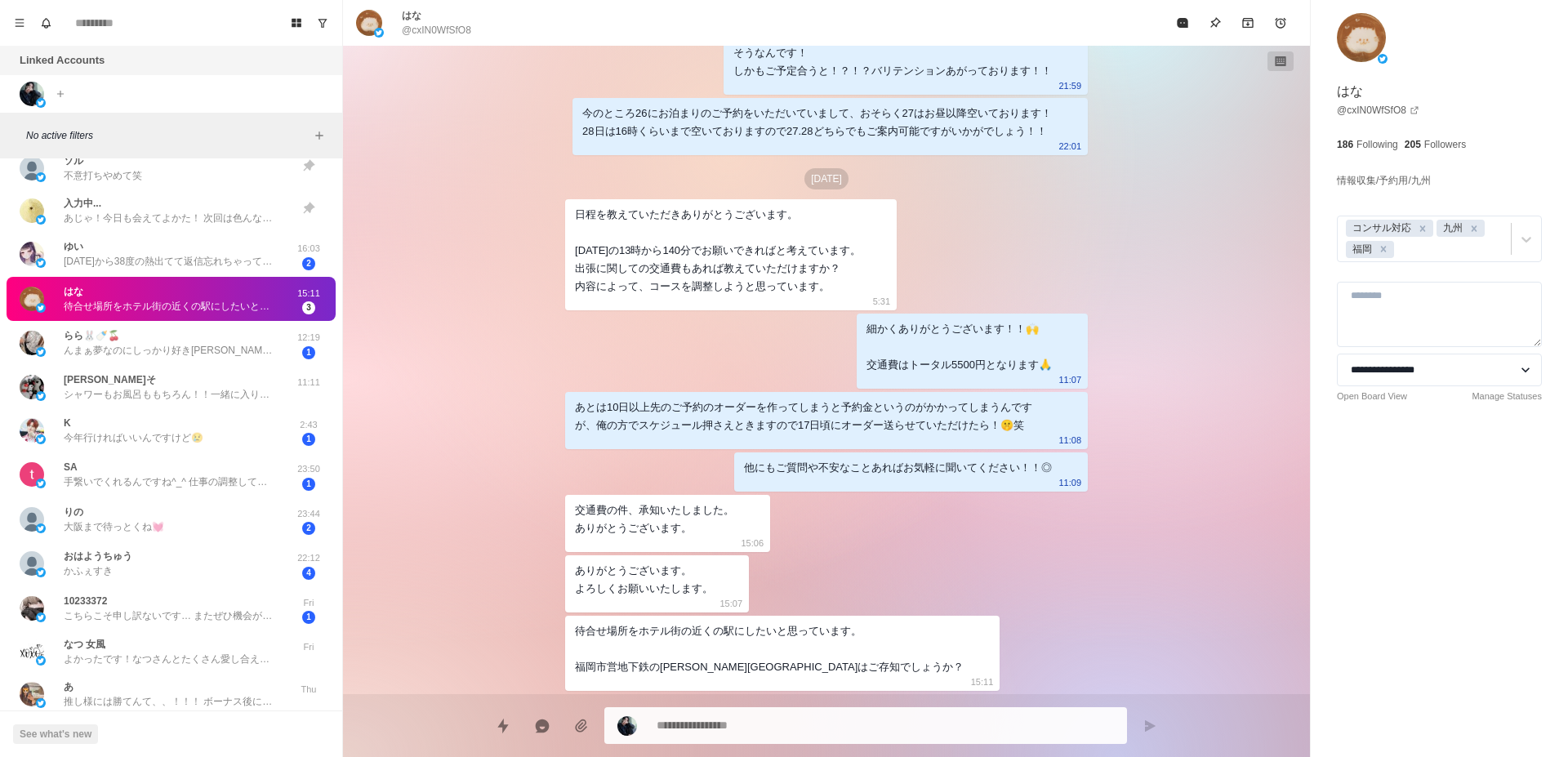
type textarea "*"
